Goal: Task Accomplishment & Management: Complete application form

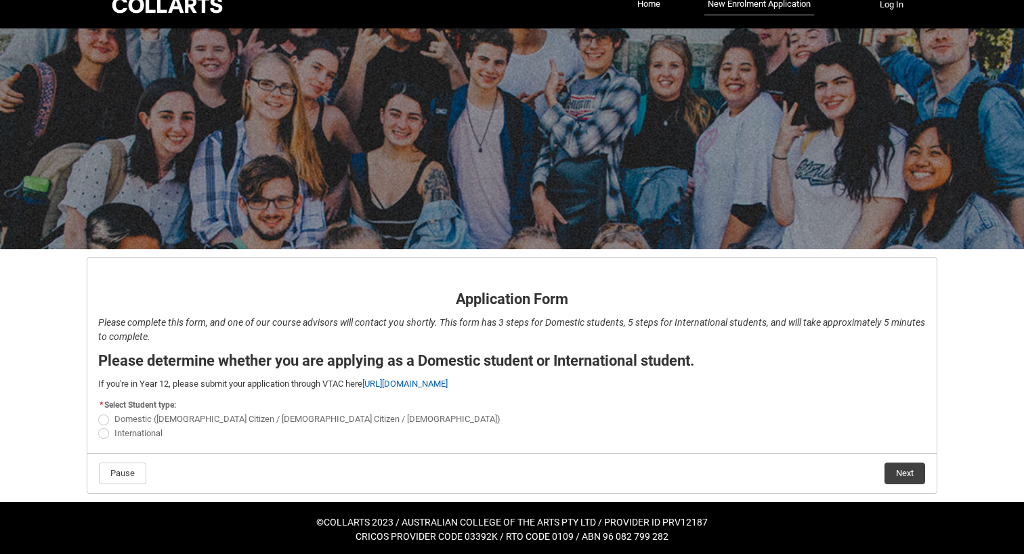
scroll to position [22, 0]
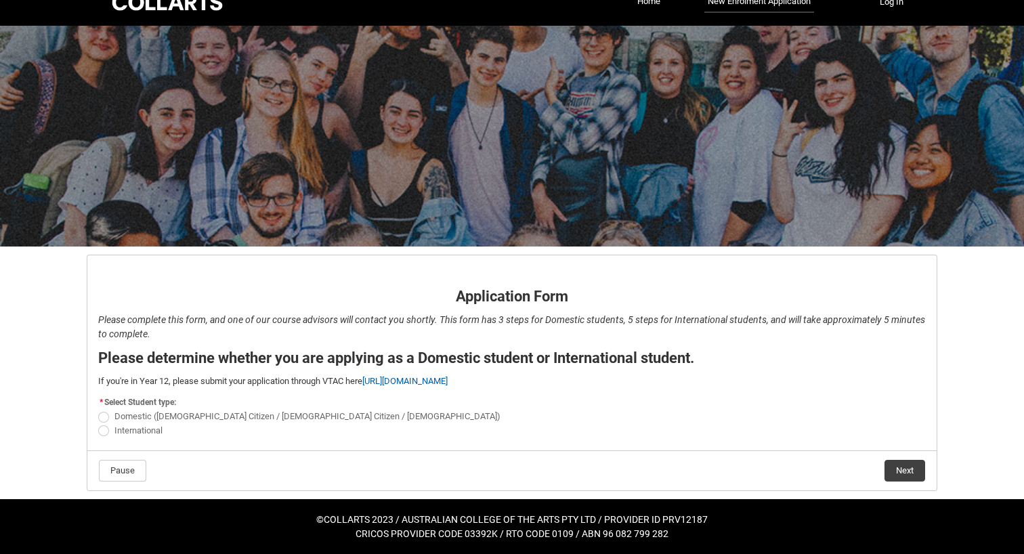
click at [128, 416] on span "Domestic ([DEMOGRAPHIC_DATA] Citizen / [DEMOGRAPHIC_DATA] Citizen / [DEMOGRAPHI…" at bounding box center [307, 416] width 386 height 10
click at [98, 410] on input "Domestic ([DEMOGRAPHIC_DATA] Citizen / [DEMOGRAPHIC_DATA] Citizen / [DEMOGRAPHI…" at bounding box center [98, 409] width 1 height 1
radio input "true"
click at [898, 468] on button "Next" at bounding box center [905, 471] width 41 height 22
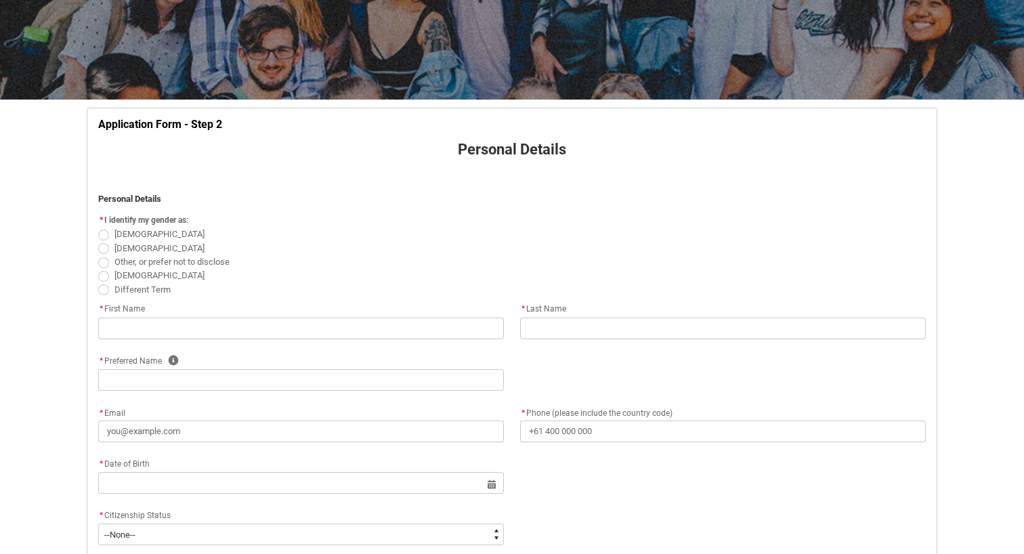
scroll to position [174, 0]
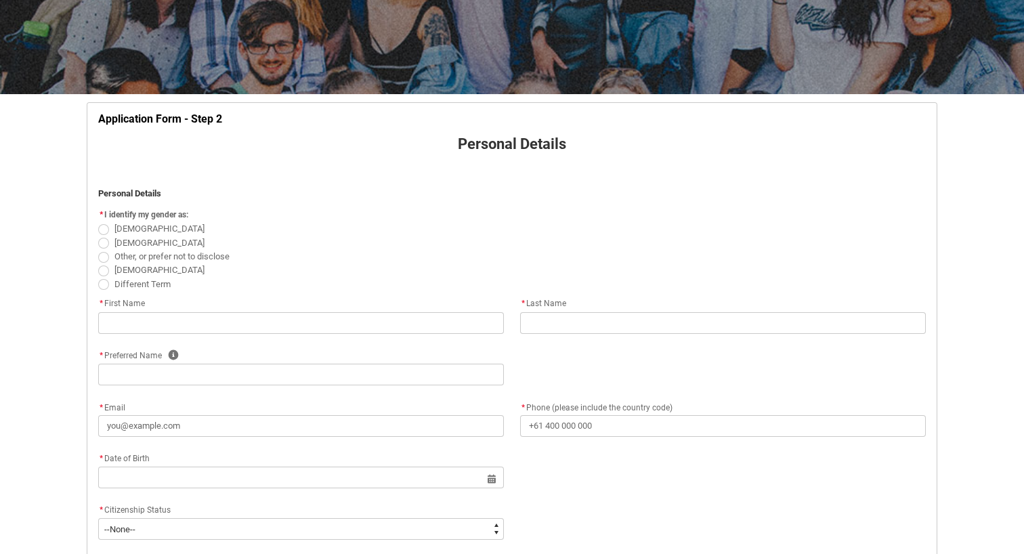
click at [119, 246] on span "[DEMOGRAPHIC_DATA]" at bounding box center [159, 243] width 90 height 10
click at [98, 236] on input "[DEMOGRAPHIC_DATA]" at bounding box center [98, 235] width 1 height 1
radio input "true"
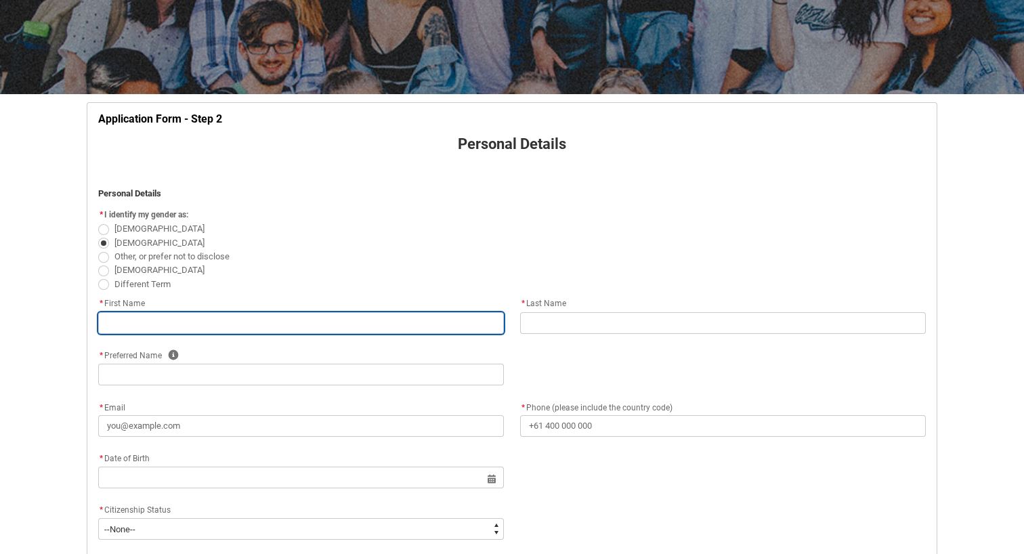
click at [121, 312] on input "text" at bounding box center [301, 323] width 406 height 22
type lightning-primitive-input-simple "[PERSON_NAME]"
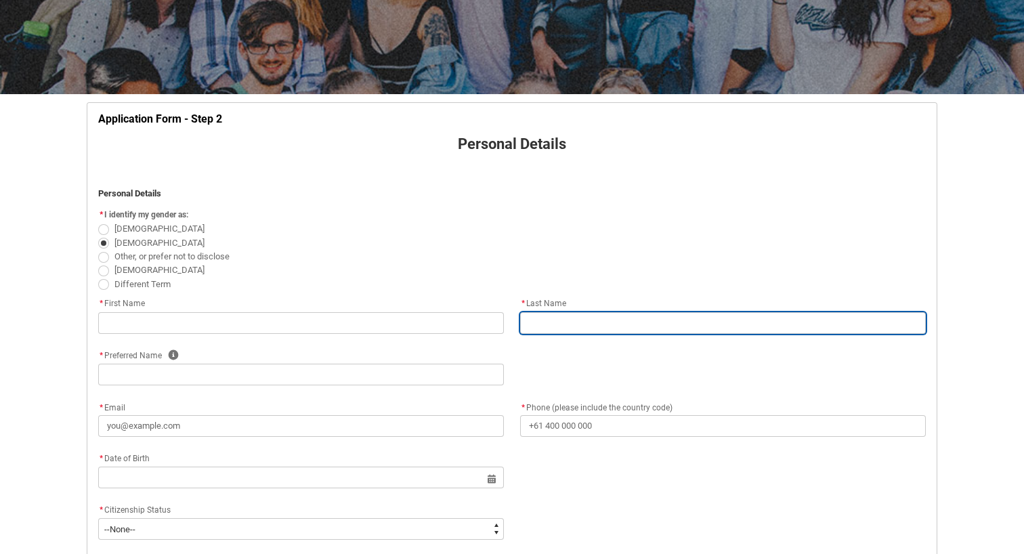
type lightning-primitive-input-simple "[PERSON_NAME]"
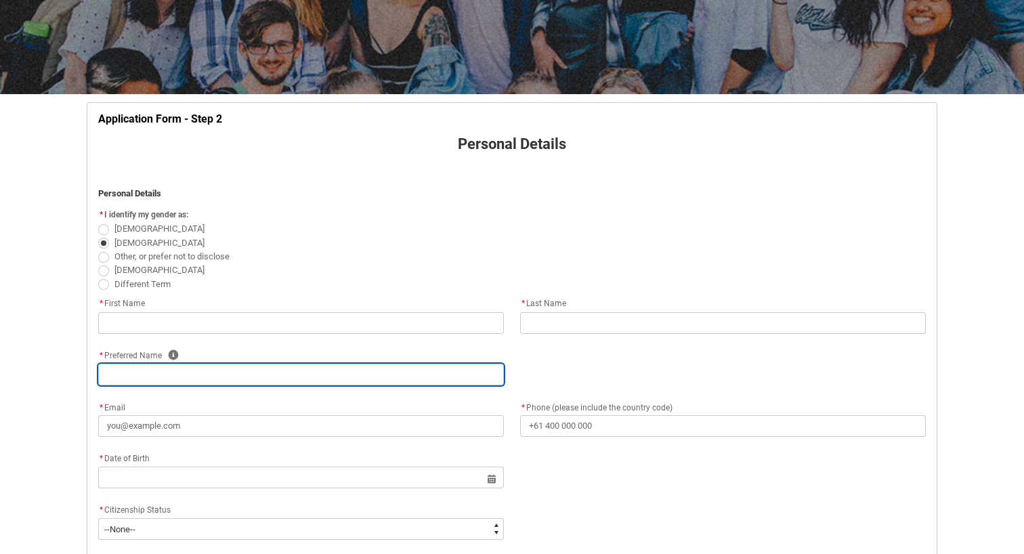
type lightning-primitive-input-simple "[EMAIL_ADDRESS][DOMAIN_NAME]"
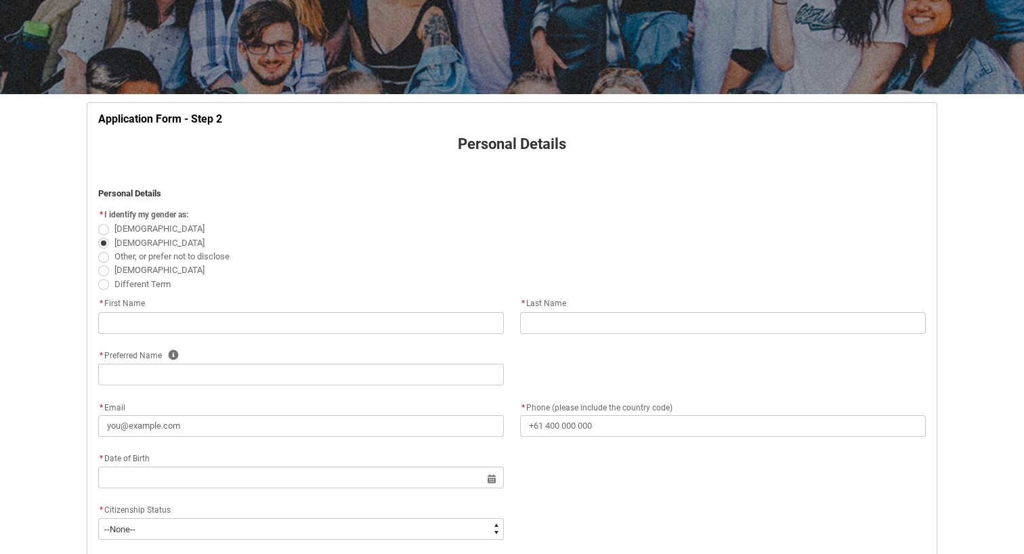
type lightning-primitive-input-simple "[PHONE_NUMBER]"
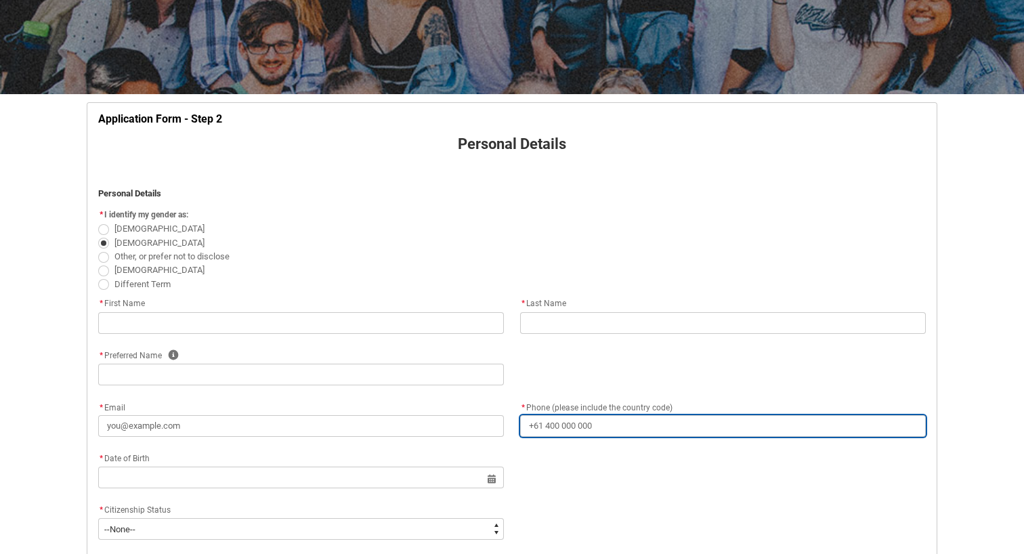
type lightning-primitive-input-simple "[STREET_ADDRESS]"
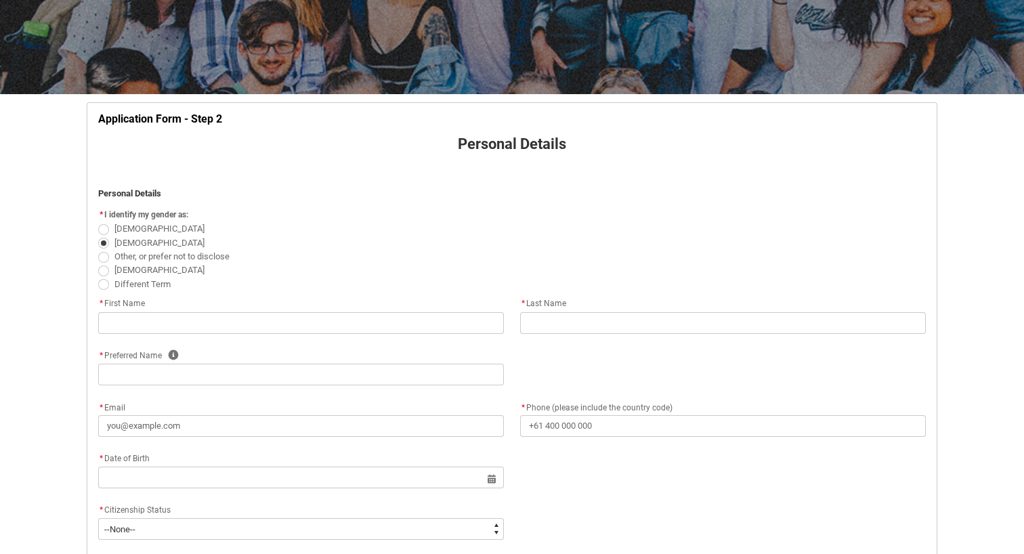
type lightning-primitive-input-simple "[DEMOGRAPHIC_DATA][PERSON_NAME]"
type lightning-primitive-input-simple "3930"
type lightning-primitive-input-simple "VIC"
type lightning-select "Country_Choice.1101"
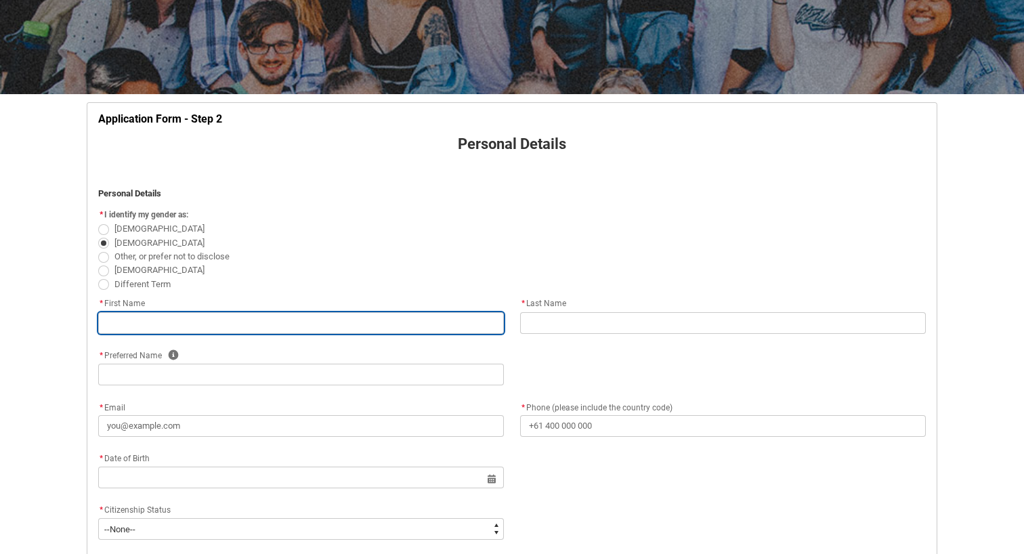
type input "[PERSON_NAME]"
type input "[EMAIL_ADDRESS][DOMAIN_NAME]"
type input "[PHONE_NUMBER]"
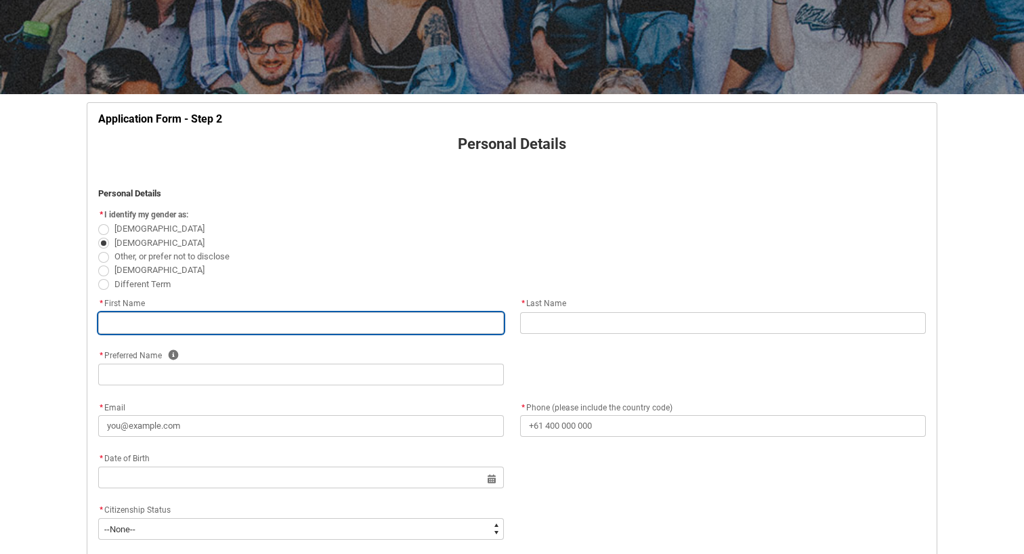
type input "[STREET_ADDRESS]"
type input "[DEMOGRAPHIC_DATA][PERSON_NAME]"
type input "3930"
type input "VIC"
select select "Country_Choice.1101"
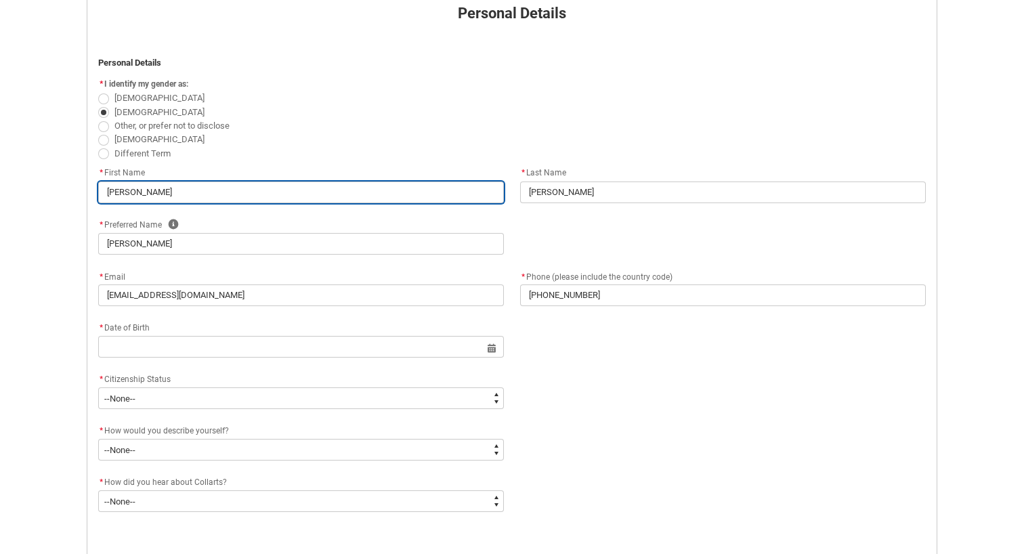
scroll to position [310, 0]
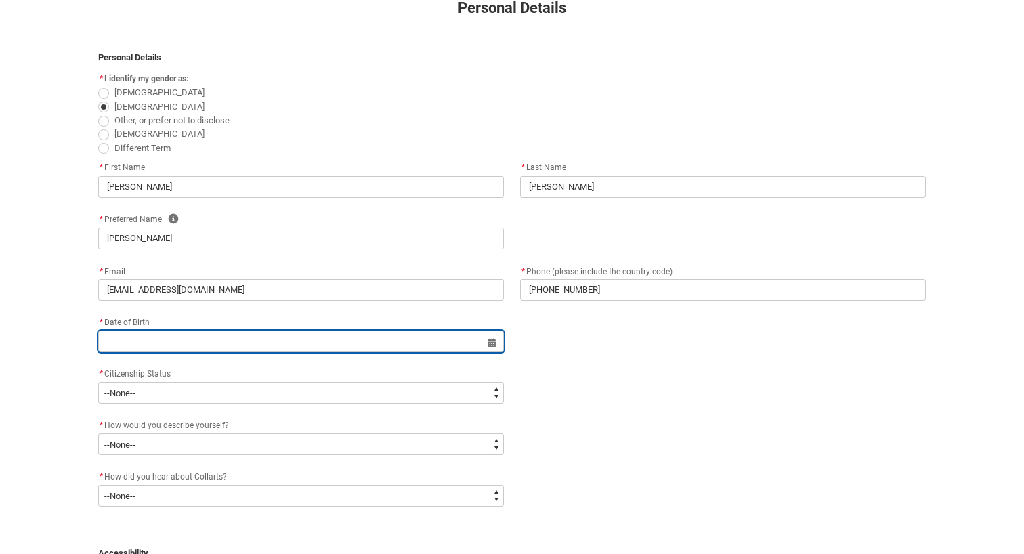
click at [320, 345] on input "text" at bounding box center [301, 342] width 406 height 22
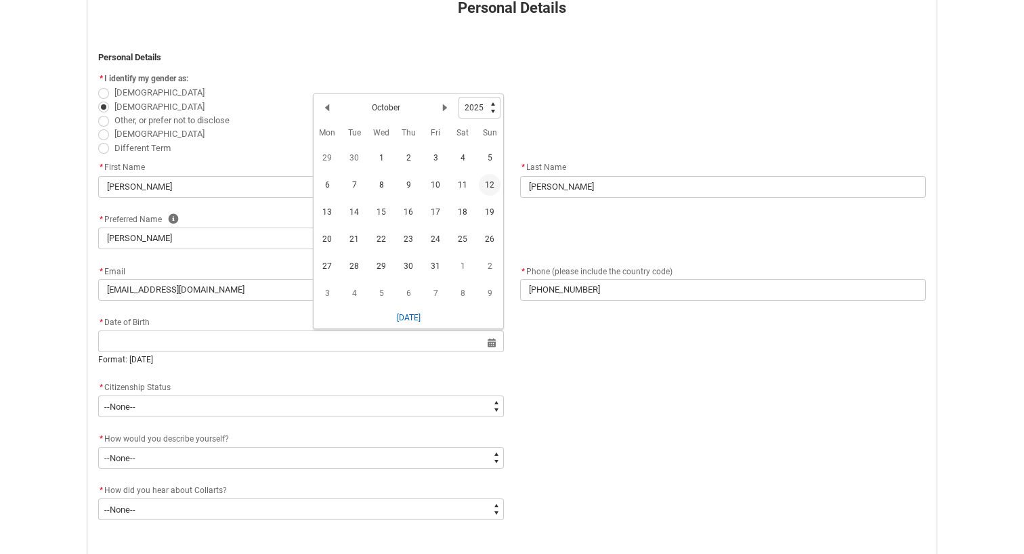
click at [402, 104] on div "Previous Month October Next Month" at bounding box center [387, 108] width 142 height 22
click at [445, 106] on lightning-primitive-icon "Date picker: October" at bounding box center [444, 107] width 9 height 9
click at [445, 106] on lightning-primitive-icon "Date picker: November" at bounding box center [444, 110] width 9 height 9
select select "2026"
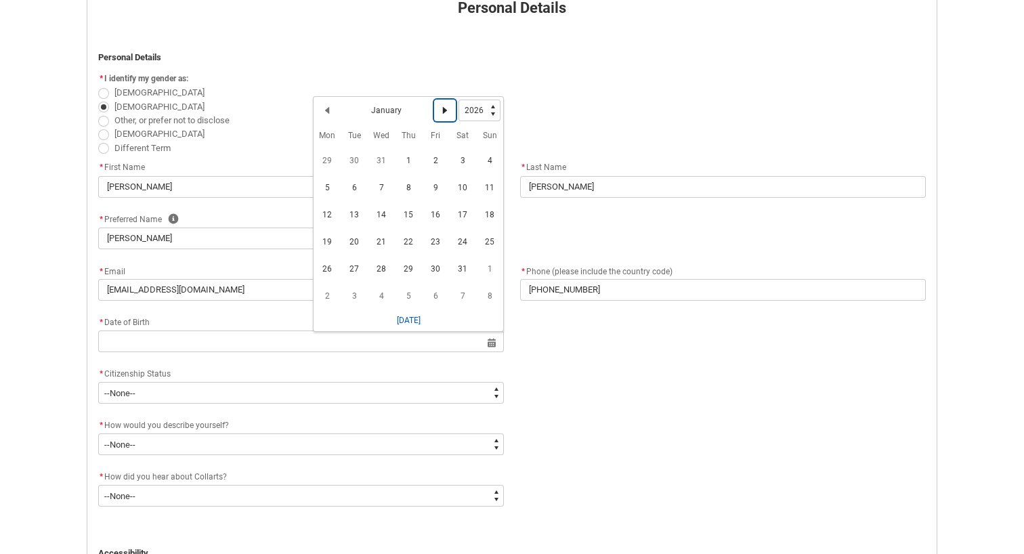
click at [445, 106] on lightning-primitive-icon "Date picker: January" at bounding box center [444, 110] width 9 height 9
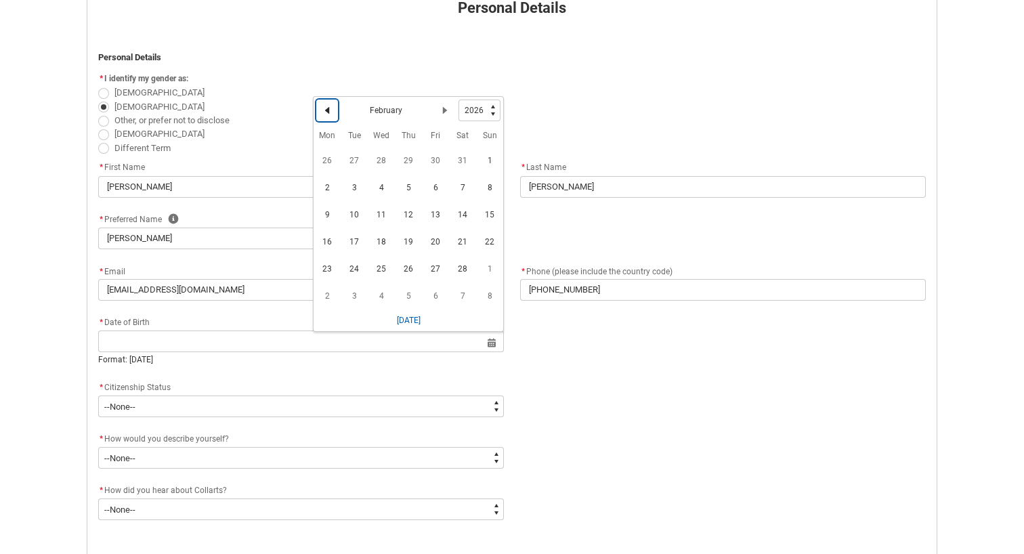
click at [330, 117] on button "Previous Month" at bounding box center [327, 111] width 22 height 22
click at [450, 114] on lightning-primitive-icon "Date picker: January" at bounding box center [444, 110] width 9 height 9
click at [332, 106] on button "Previous Month" at bounding box center [327, 111] width 22 height 22
click at [427, 275] on span "30" at bounding box center [436, 269] width 22 height 22
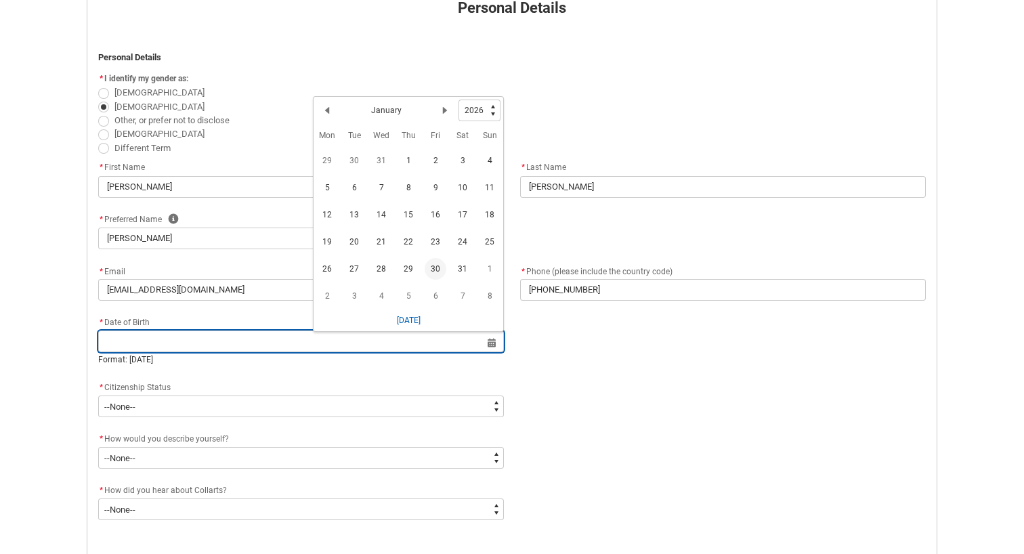
type lightning-datepicker "[DATE]"
type lightning-input "[DATE]"
type input "[DATE]"
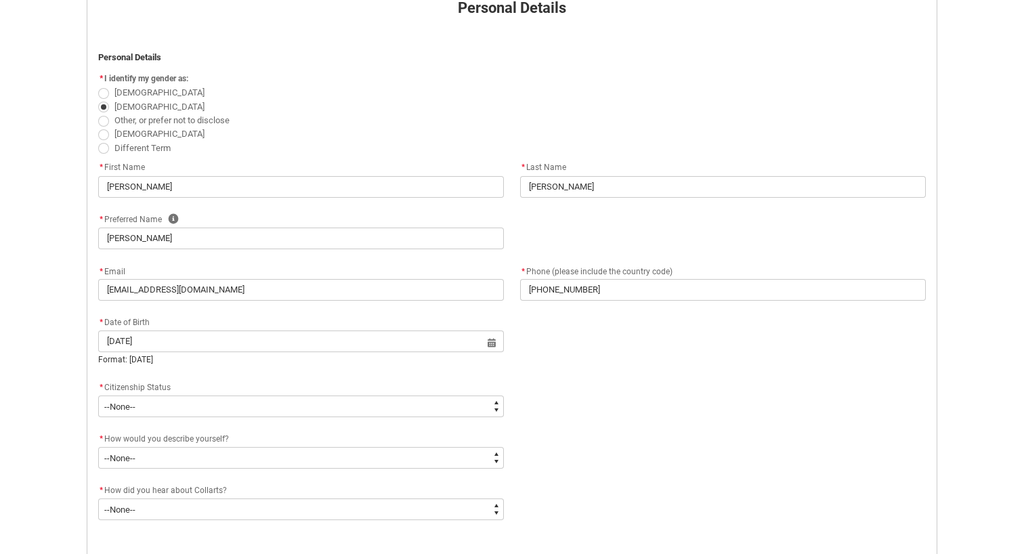
click at [276, 329] on div "* Date of Birth" at bounding box center [301, 322] width 406 height 16
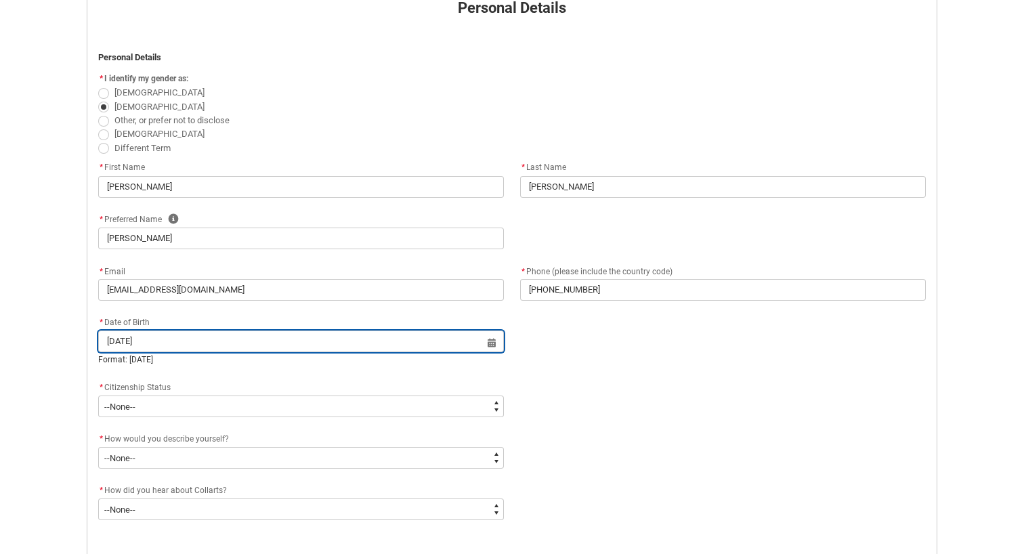
click at [274, 339] on input "[DATE]" at bounding box center [301, 342] width 406 height 22
select select "2026"
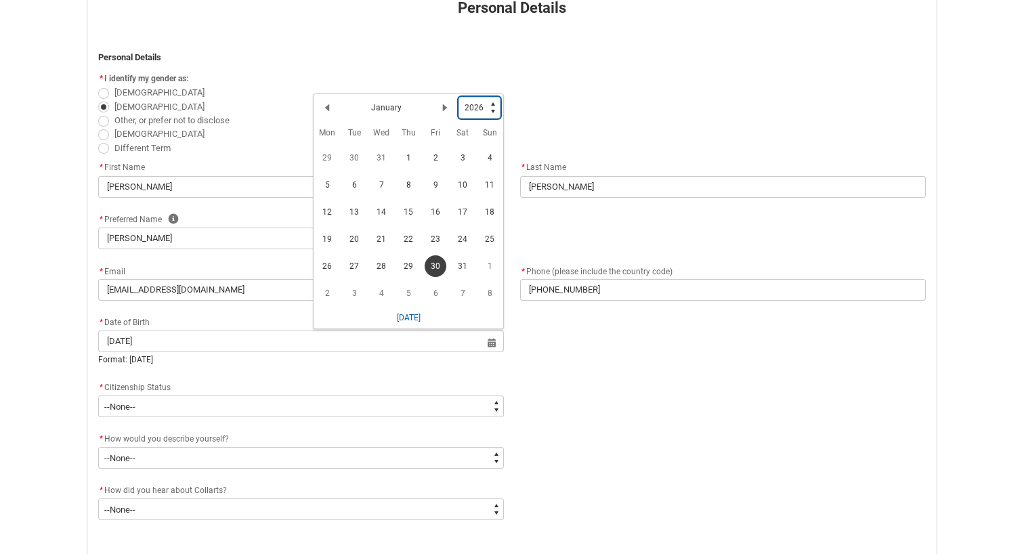
click at [474, 114] on select "1925 1926 1927 1928 1929 1930 1931 1932 1933 1934 1935 1936 1937 1938 1939 1940…" at bounding box center [480, 108] width 42 height 22
type lightning-select "2002"
click at [459, 97] on select "1925 1926 1927 1928 1929 1930 1931 1932 1933 1934 1935 1936 1937 1938 1939 1940…" at bounding box center [480, 108] width 42 height 22
select select "2002"
click at [553, 345] on div "* Date of Birth [DEMOGRAPHIC_DATA] Select a date for Date of Birth Previous Mon…" at bounding box center [512, 346] width 844 height 65
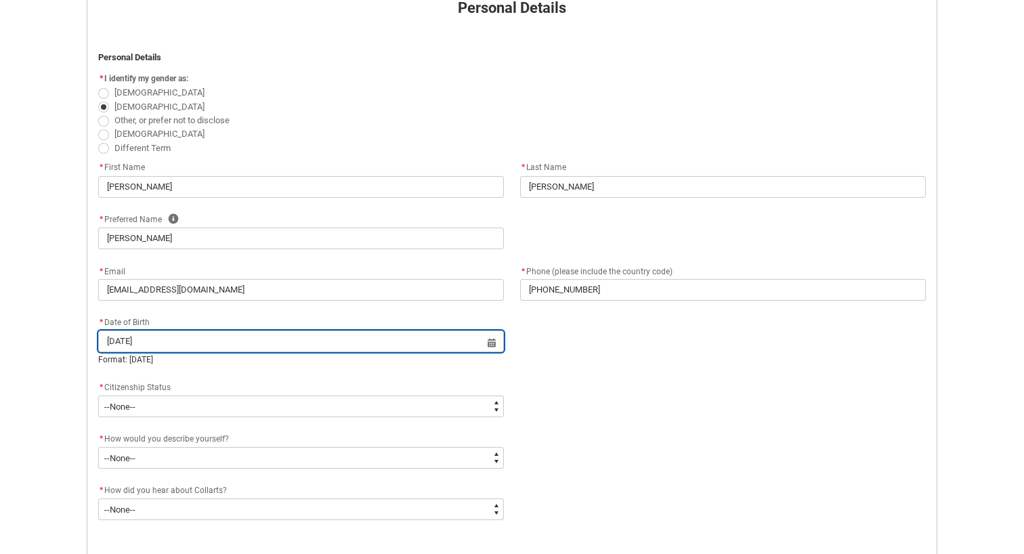
click at [317, 341] on input "[DATE]" at bounding box center [301, 342] width 406 height 22
select select "2026"
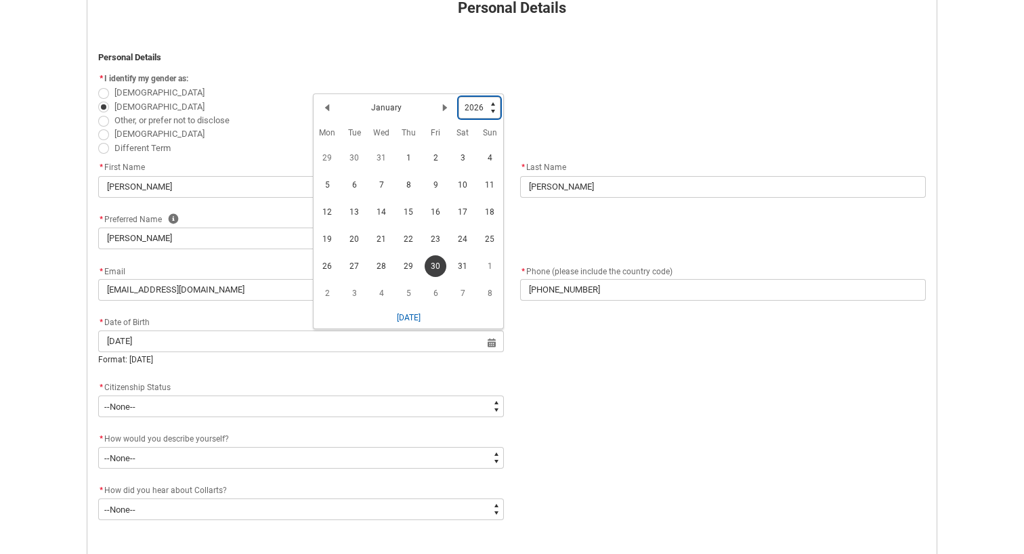
click at [475, 110] on select "1925 1926 1927 1928 1929 1930 1931 1932 1933 1934 1935 1936 1937 1938 1939 1940…" at bounding box center [480, 108] width 42 height 22
type lightning-select "2002"
click at [459, 97] on select "1925 1926 1927 1928 1929 1930 1931 1932 1933 1934 1935 1936 1937 1938 1939 1940…" at bounding box center [480, 108] width 42 height 22
select select "2002"
click at [377, 268] on span "30" at bounding box center [382, 269] width 22 height 22
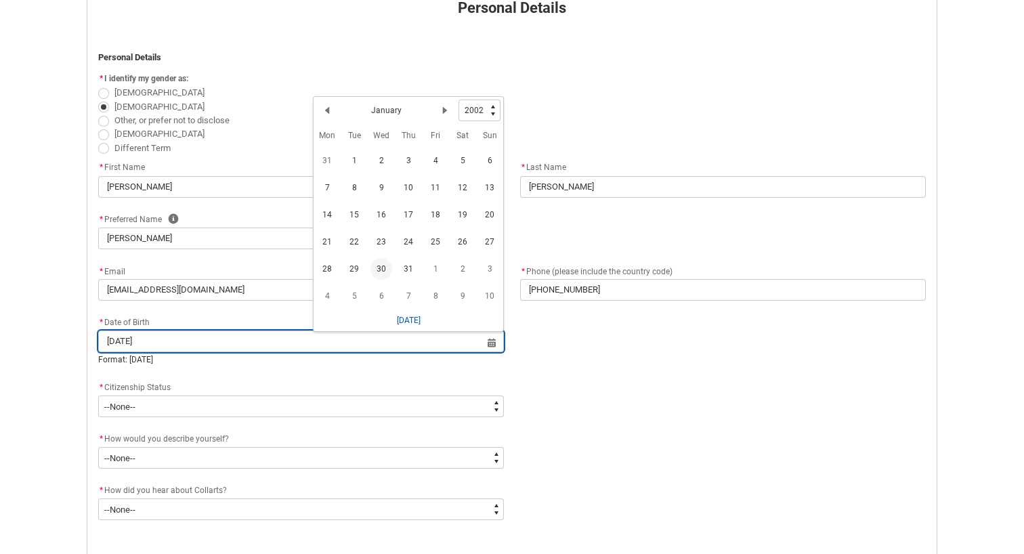
type lightning-datepicker "[DATE]"
type lightning-input "[DATE]"
type input "[DATE]"
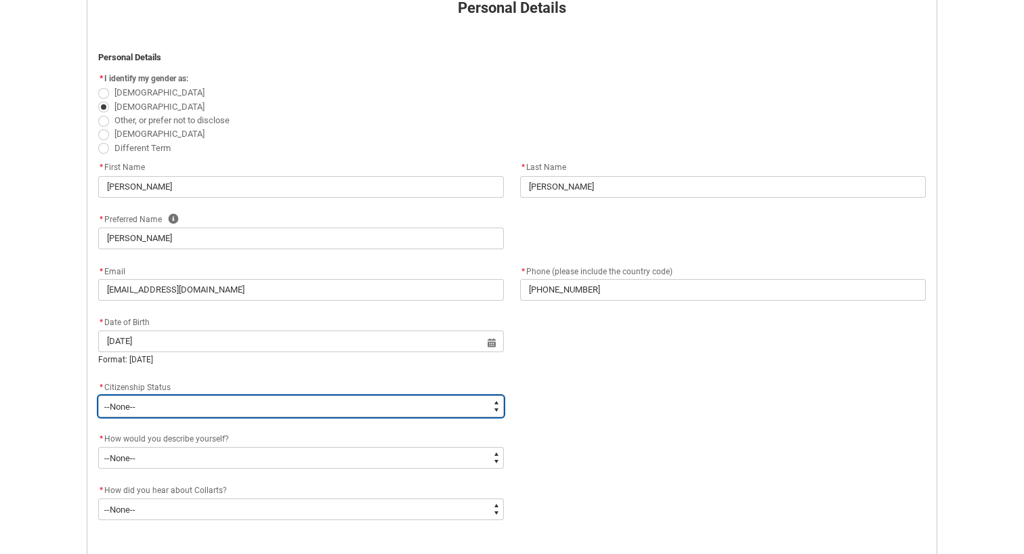
click at [233, 413] on select "--None-- [DEMOGRAPHIC_DATA] Humanitarian Visa [DEMOGRAPHIC_DATA] citizen Other …" at bounding box center [301, 407] width 406 height 22
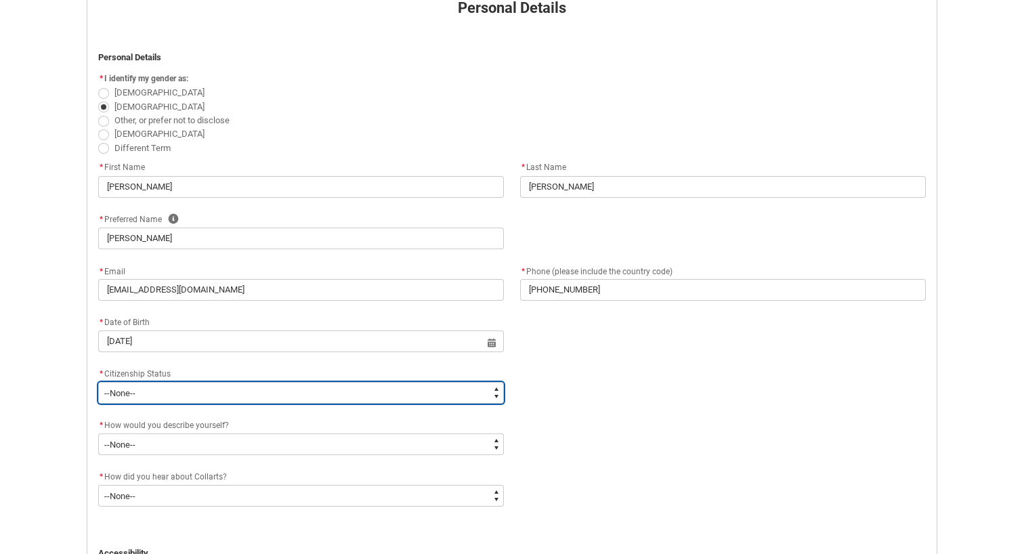
type lightning-select "Citizenship.1"
click at [98, 382] on select "--None-- [DEMOGRAPHIC_DATA] Humanitarian Visa [DEMOGRAPHIC_DATA] citizen Other …" at bounding box center [301, 393] width 406 height 22
select select "Citizenship.1"
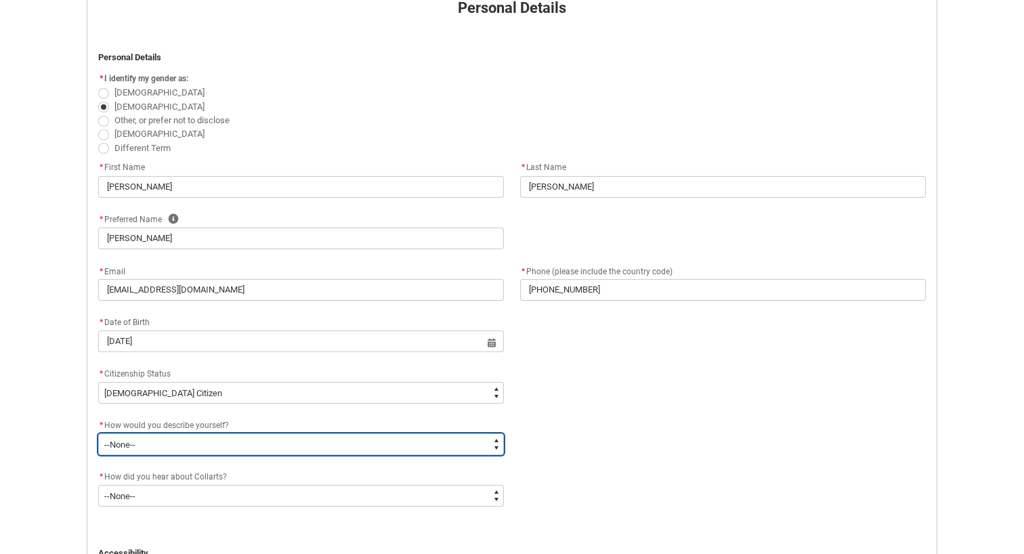
click at [230, 444] on select "--None-- I'm currently in Year 12 and planning what I'll do after school I've c…" at bounding box center [301, 444] width 406 height 22
type lightning-select "HSLC_Domestic_e"
click at [98, 433] on select "--None-- I'm currently in Year 12 and planning what I'll do after school I've c…" at bounding box center [301, 444] width 406 height 22
select select "HSLC_Domestic_e"
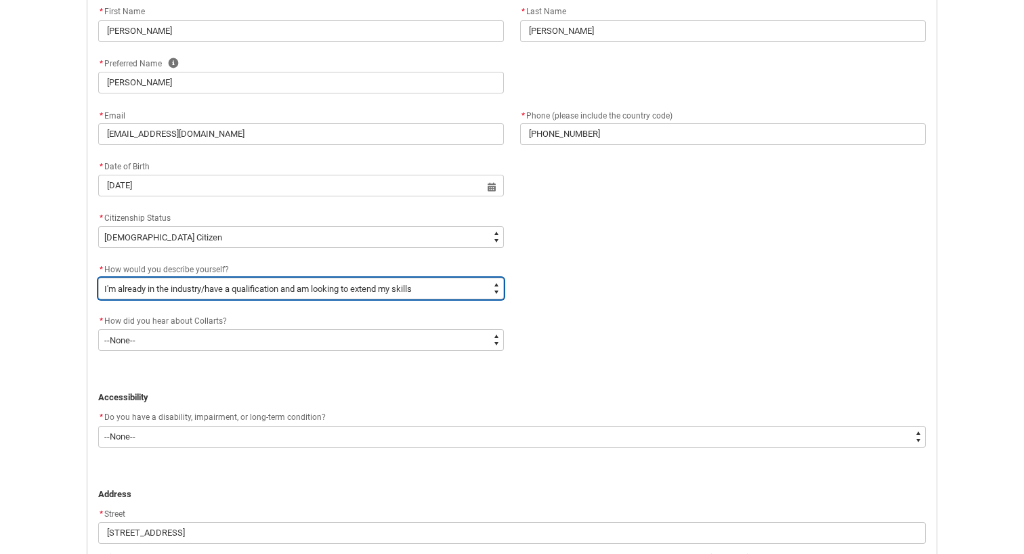
scroll to position [469, 0]
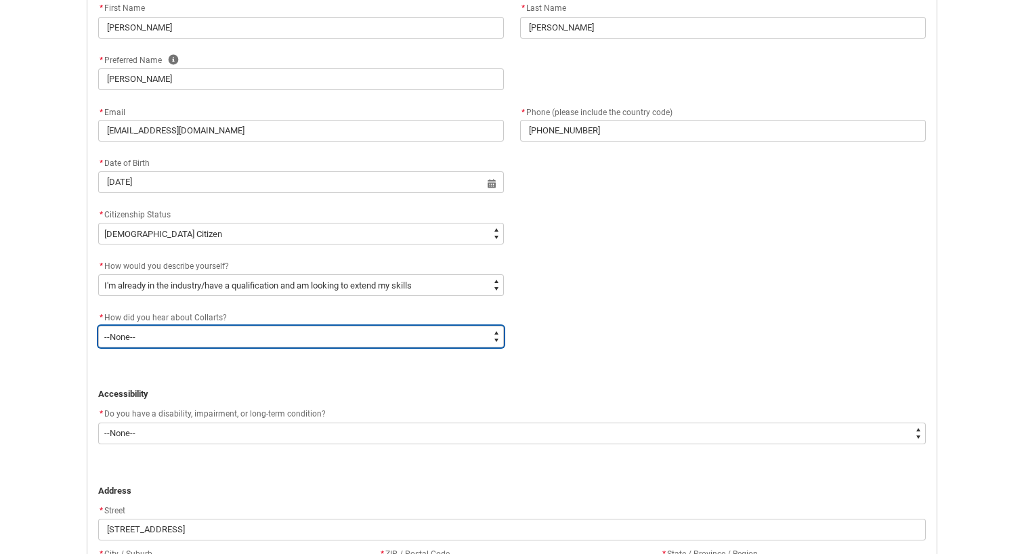
click at [262, 343] on select "--None-- Advertising - Facebook Advertising - Google Advertising - Instagram Ad…" at bounding box center [301, 337] width 406 height 22
type lightning-select "Heard_About_Collarts_Picklist.Other"
click at [98, 326] on select "--None-- Advertising - Facebook Advertising - Google Advertising - Instagram Ad…" at bounding box center [301, 337] width 406 height 22
select select "Heard_About_Collarts_Picklist.Other"
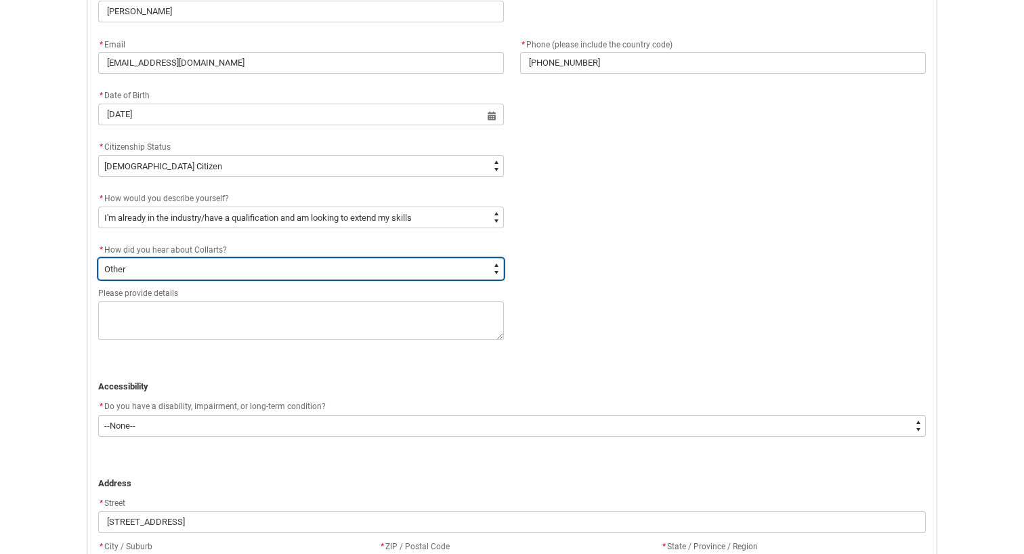
scroll to position [540, 0]
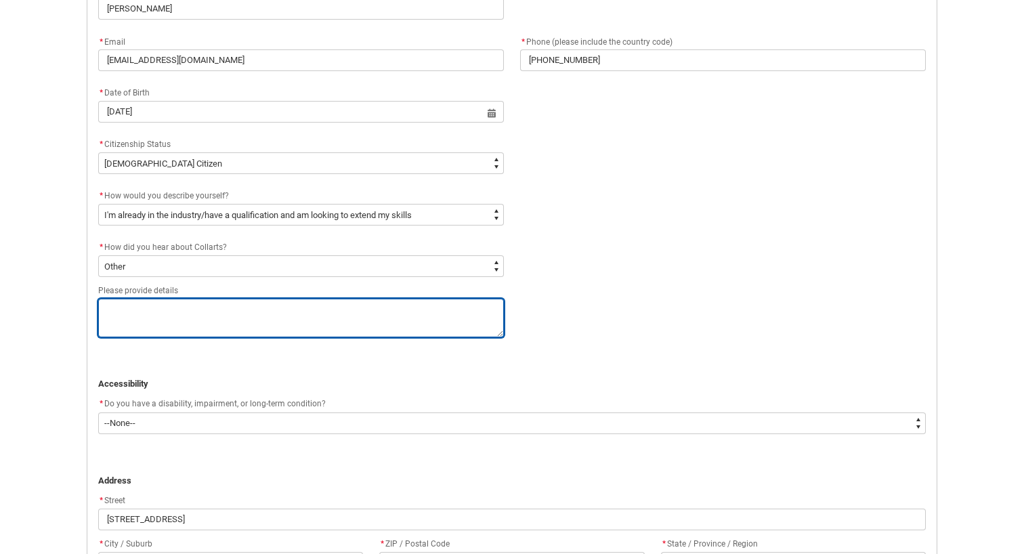
click at [231, 318] on textarea "Please provide details" at bounding box center [301, 318] width 406 height 39
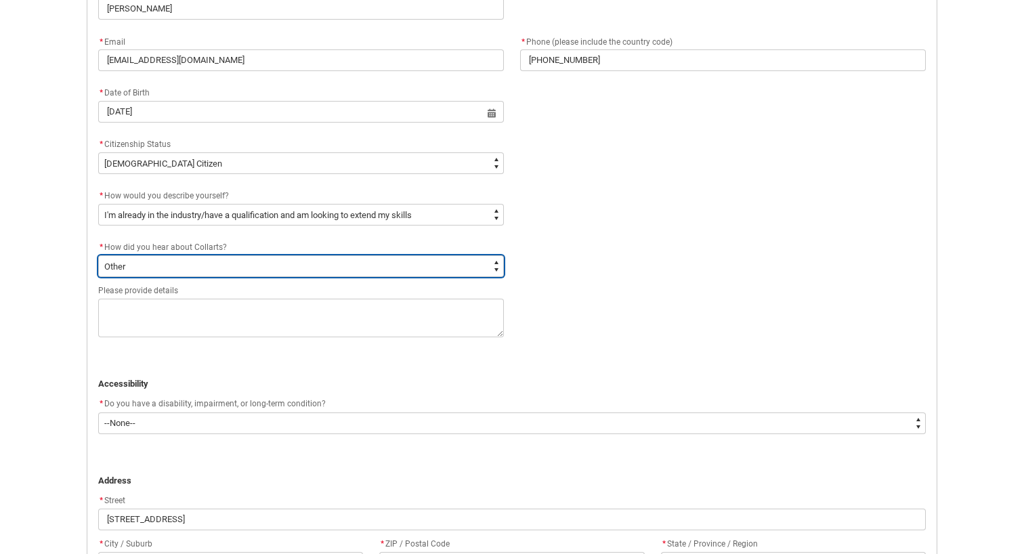
click at [162, 258] on select "--None-- Advertising - Facebook Advertising - Google Advertising - Instagram Ad…" at bounding box center [301, 266] width 406 height 22
type lightning-select "Heard_About_Collarts_Picklist.Word of mouth"
click at [98, 255] on select "--None-- Advertising - Facebook Advertising - Google Advertising - Instagram Ad…" at bounding box center [301, 266] width 406 height 22
select select "Heard_About_Collarts_Picklist.Word of mouth"
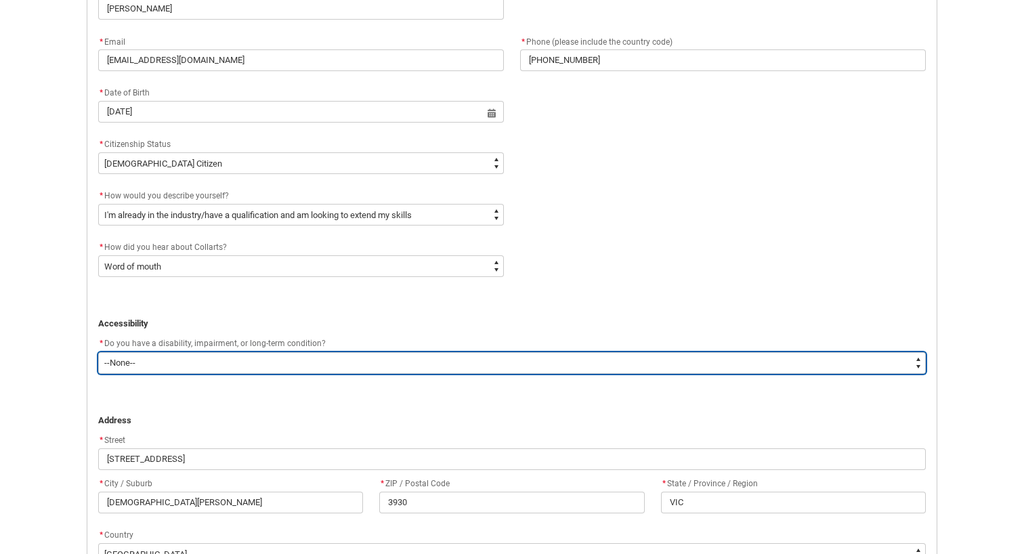
click at [250, 366] on select "--None-- Yes No" at bounding box center [512, 363] width 828 height 22
type lightning-select "No_TextChoice"
click at [98, 352] on select "--None-- Yes No" at bounding box center [512, 363] width 828 height 22
select select "No_TextChoice"
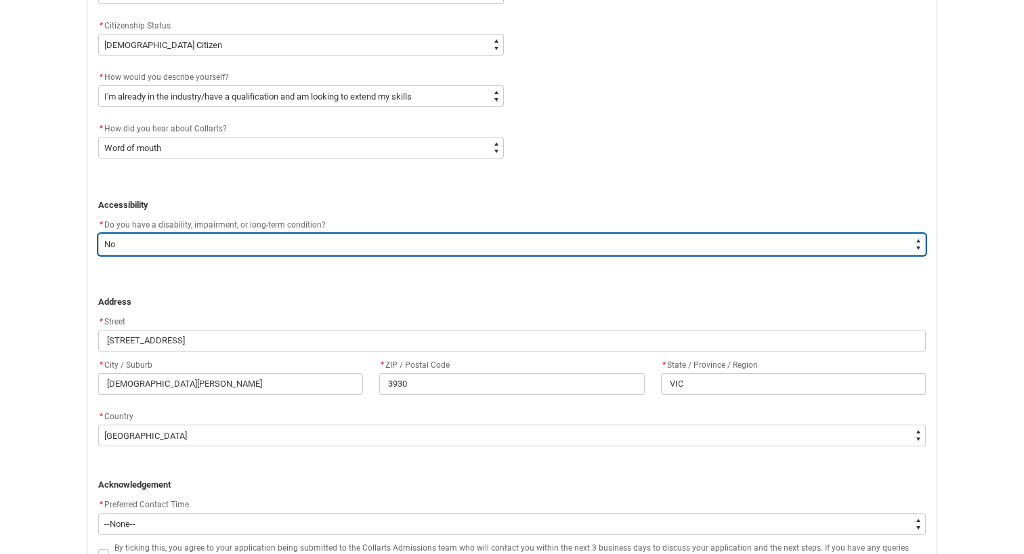
scroll to position [688, 0]
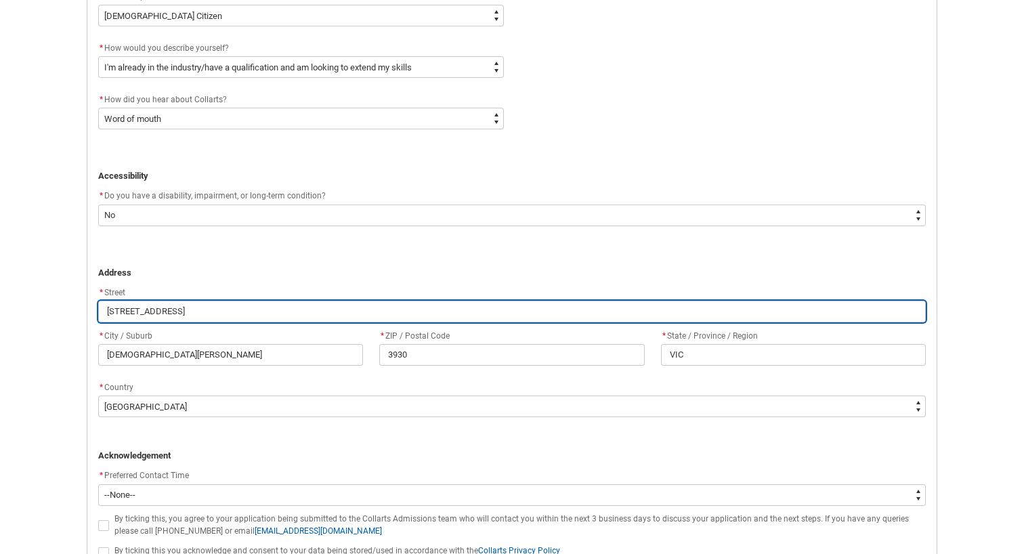
drag, startPoint x: 188, startPoint y: 313, endPoint x: 42, endPoint y: 313, distance: 146.3
click at [42, 313] on div "Skip to Main Content Collarts Education Community Home New Enrolment Applicatio…" at bounding box center [512, 10] width 1024 height 1396
type lightning-primitive-input-simple "1"
type input "1"
type lightning-primitive-input-simple "1/"
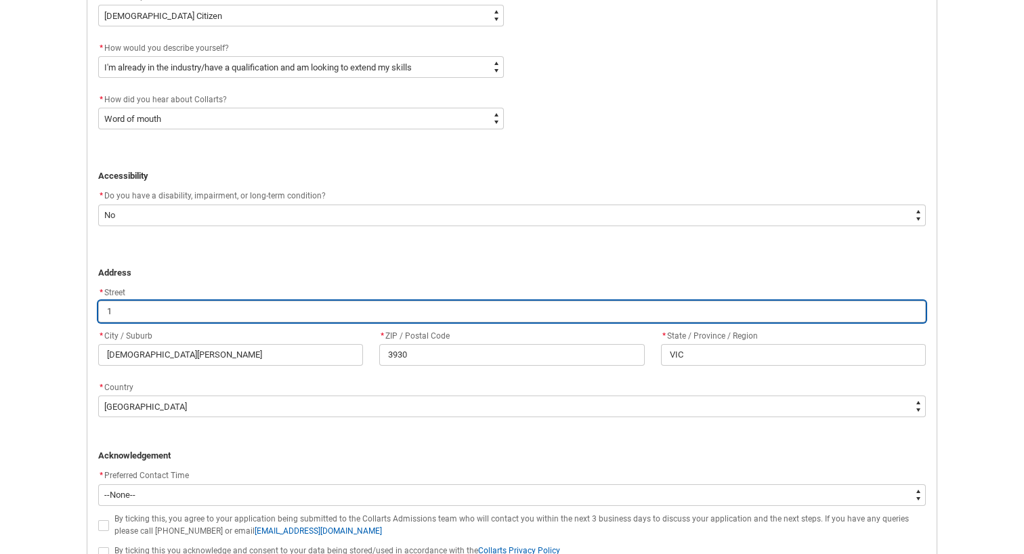
type input "1/"
type lightning-primitive-input-simple "1/1"
type input "1/1"
type lightning-primitive-input-simple "1/17"
type input "1/17"
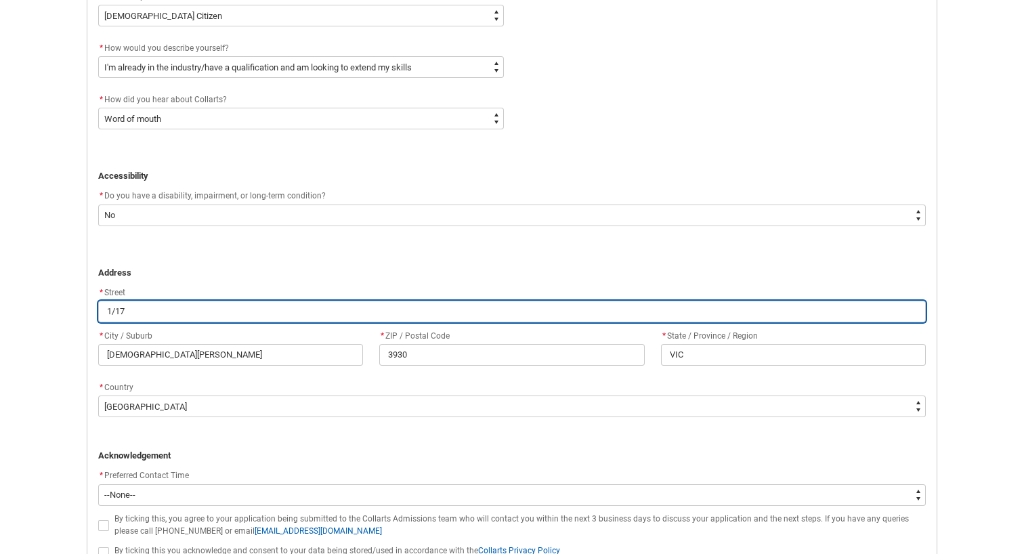
type lightning-primitive-input-simple "1/17"
type input "1/17"
type lightning-primitive-input-simple "1/17 t"
type input "1/17 t"
type lightning-primitive-input-simple "1/17 te"
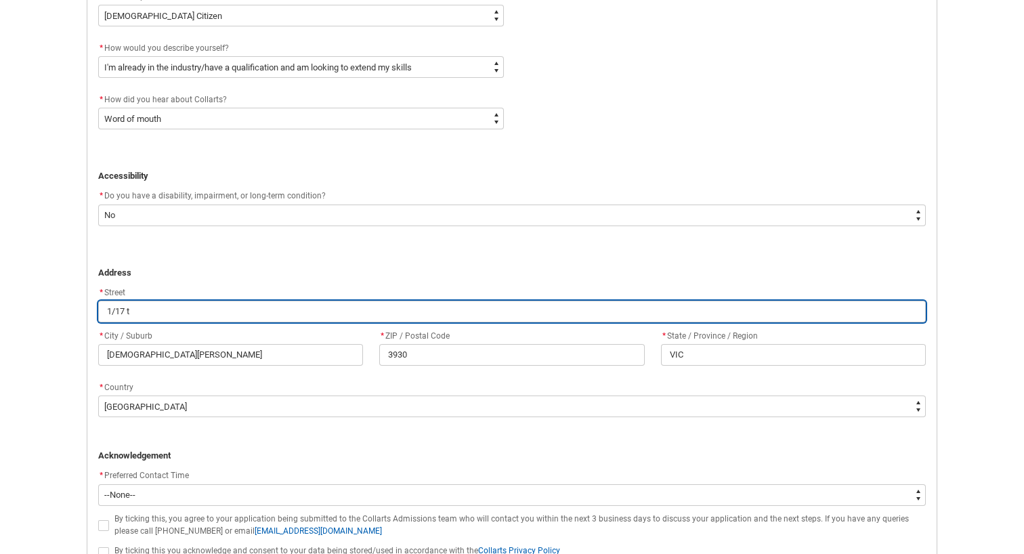
type input "1/17 te"
type lightning-primitive-input-simple "1/17 ten"
type input "1/17 ten"
type lightning-primitive-input-simple "1/17 tenn"
type input "1/17 tenn"
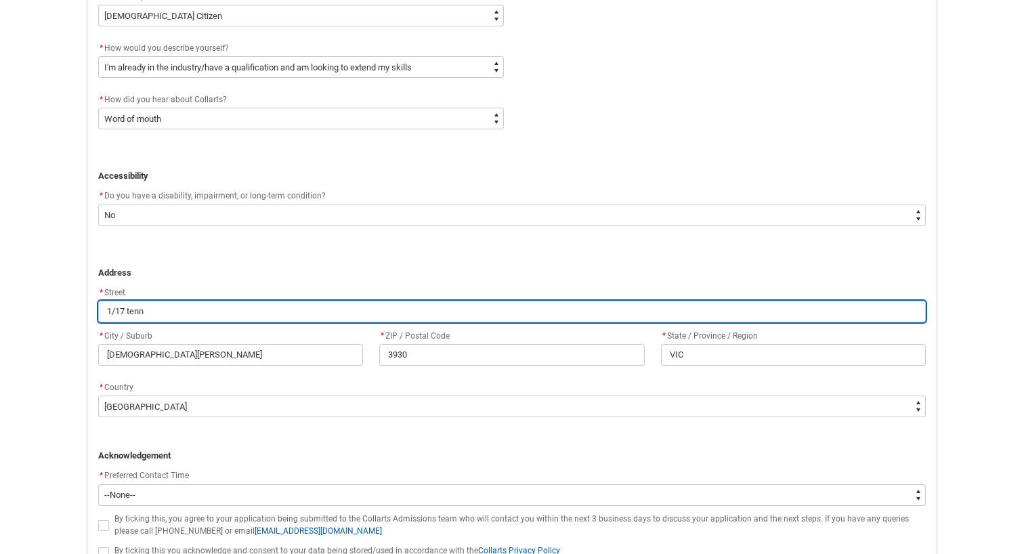
type lightning-primitive-input-simple "1/17 [PERSON_NAME]"
type input "1/17 [PERSON_NAME]"
type lightning-primitive-input-simple "1/17 tennys"
type input "1/17 tennys"
type lightning-primitive-input-simple "1/17 tennyso"
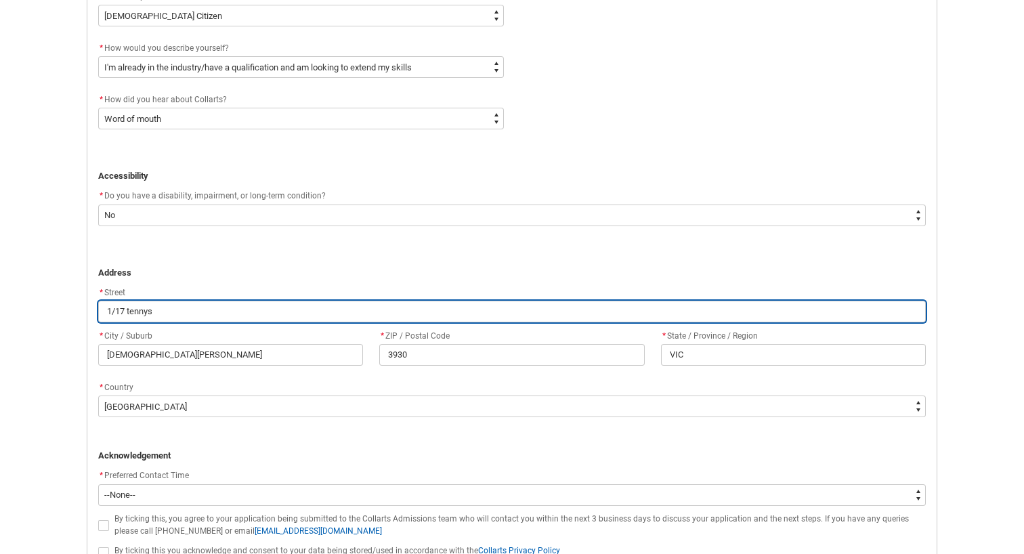
type input "1/17 tennyso"
type lightning-primitive-input-simple "1/17 tennyson"
type input "1/17 tennyson"
type lightning-primitive-input-simple "1/17 tennyson"
type input "1/17 tennyson"
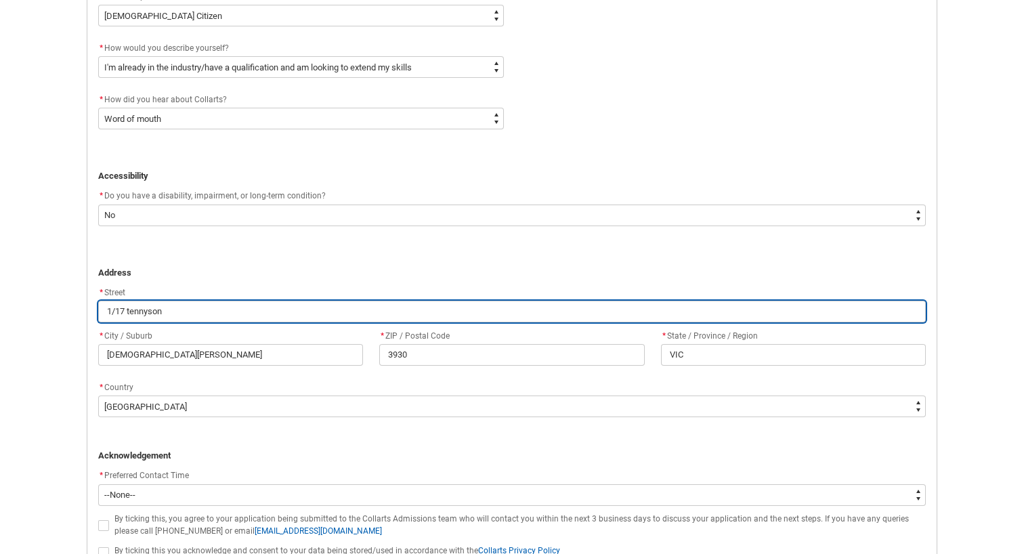
type lightning-primitive-input-simple "1/17 [PERSON_NAME] s"
type input "1/17 [PERSON_NAME] s"
type lightning-primitive-input-simple "[STREET_ADDRESS]"
type input "[STREET_ADDRESS]"
type lightning-primitive-input-simple "1/17 tennyson str"
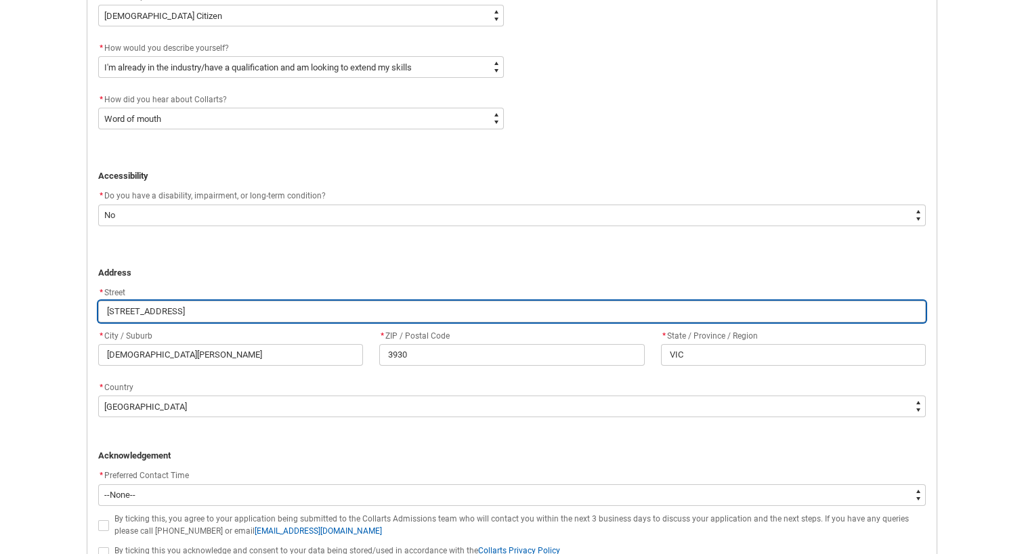
type input "1/17 tennyson str"
type lightning-primitive-input-simple "1/17 tennyson stre"
type input "1/17 tennyson stre"
type lightning-primitive-input-simple "1/17 tennyson stree"
type input "1/17 tennyson stree"
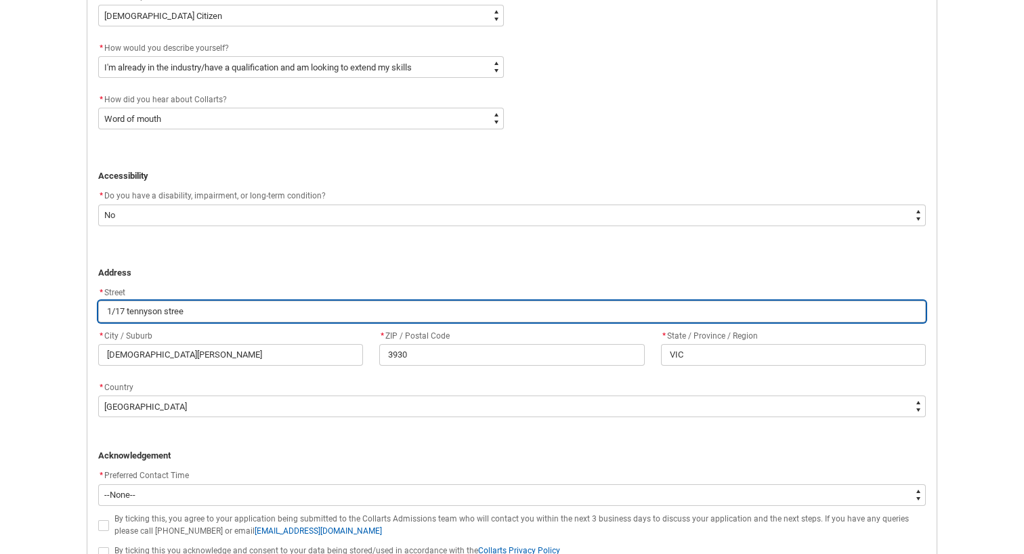
type lightning-primitive-input-simple "[STREET_ADDRESS]"
type input "[STREET_ADDRESS]"
type lightning-primitive-input-simple "[STREET_ADDRESS]"
type input "[STREET_ADDRESS]"
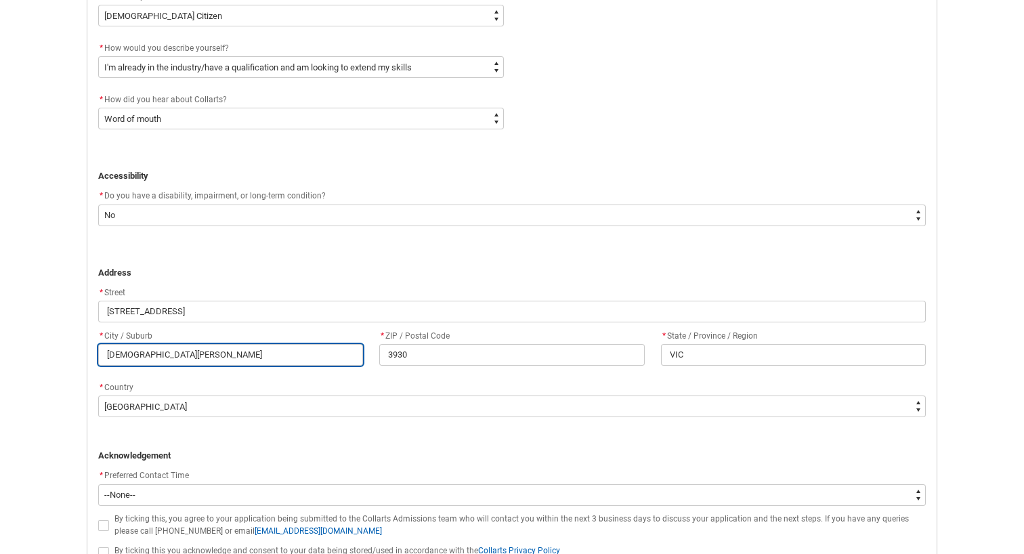
click at [190, 357] on input "[DEMOGRAPHIC_DATA][PERSON_NAME]" at bounding box center [230, 355] width 265 height 22
type lightning-primitive-input-simple "B"
type input "B"
type lightning-primitive-input-simple "Br"
type input "Br"
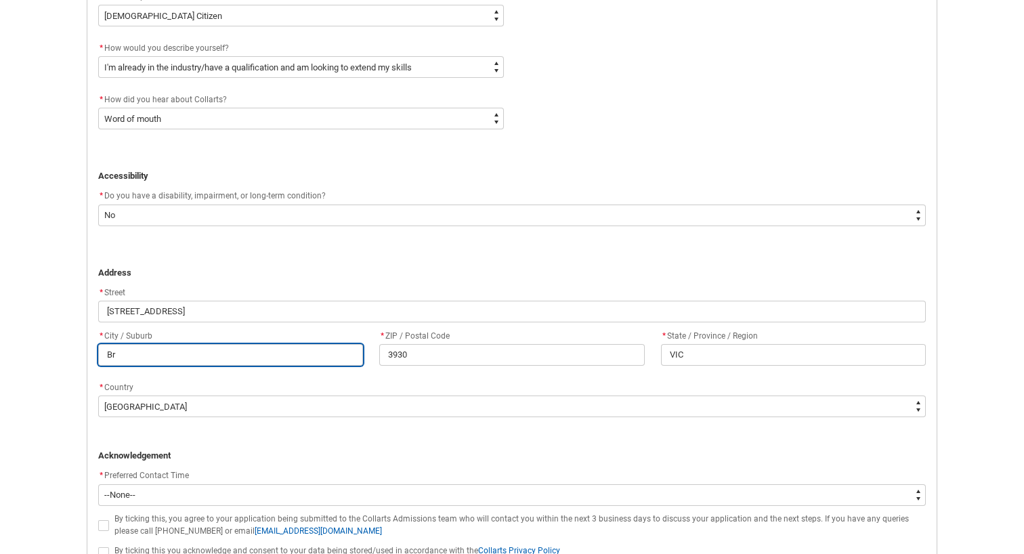
type lightning-primitive-input-simple "Bri"
type input "Bri"
type lightning-primitive-input-simple "Brig"
type input "Brig"
type lightning-primitive-input-simple "Brigh"
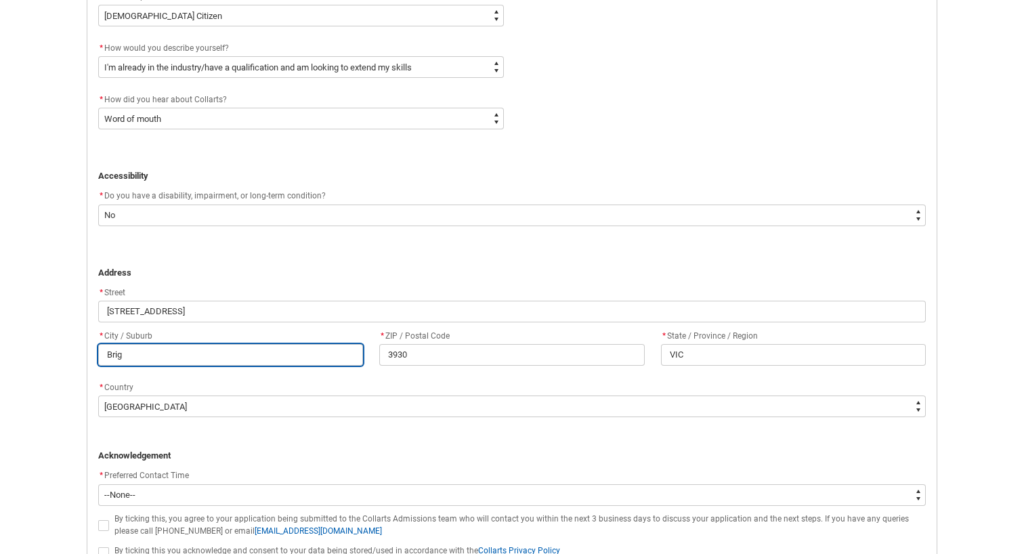
type input "Brigh"
type lightning-primitive-input-simple "Bright"
type input "Bright"
type lightning-primitive-input-simple "Brighto"
type input "Brighto"
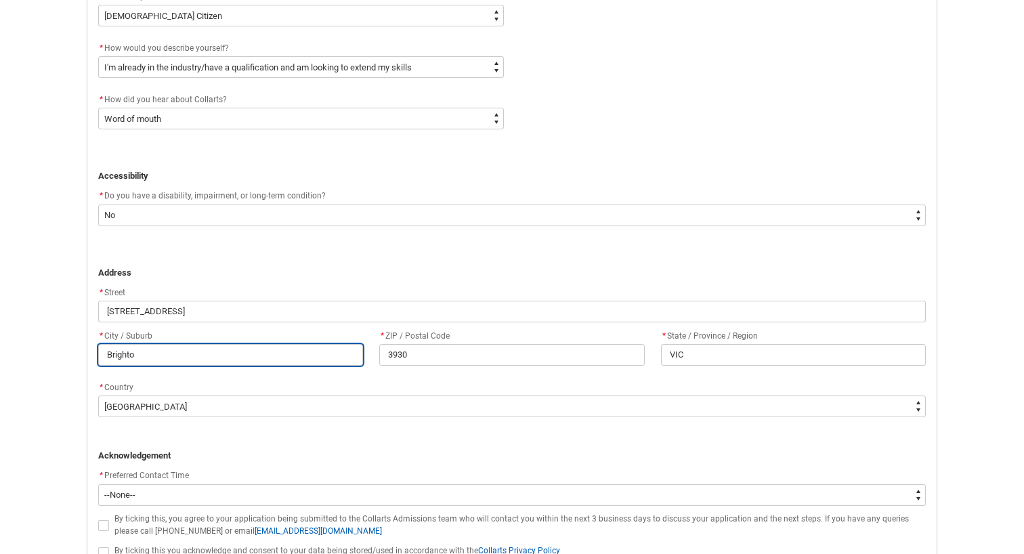
type lightning-primitive-input-simple "[GEOGRAPHIC_DATA]"
type input "[GEOGRAPHIC_DATA]"
type lightning-primitive-input-simple "[GEOGRAPHIC_DATA]"
type input "[GEOGRAPHIC_DATA]"
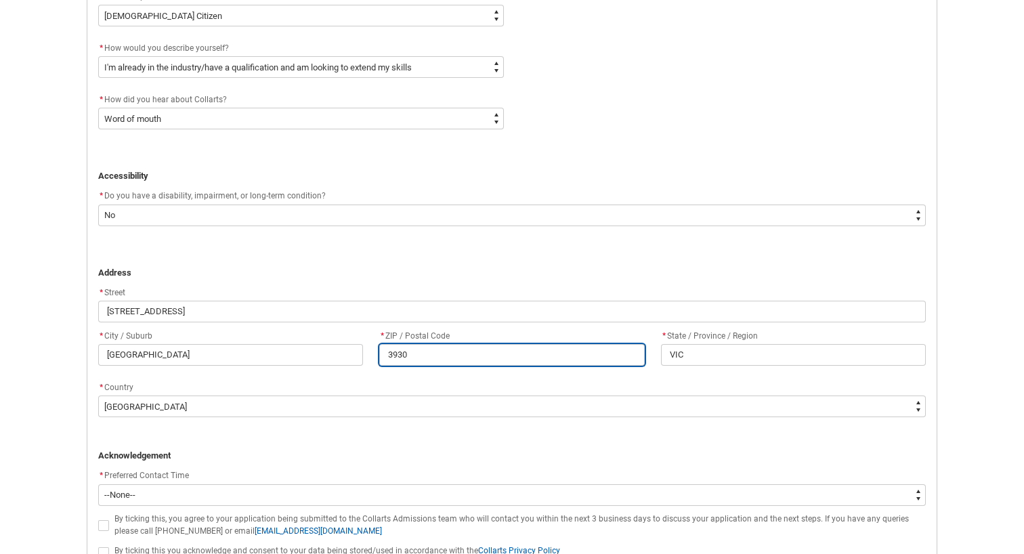
type lightning-primitive-input-simple "3"
type input "3"
type lightning-primitive-input-simple "39"
type input "39"
type lightning-primitive-input-simple "398"
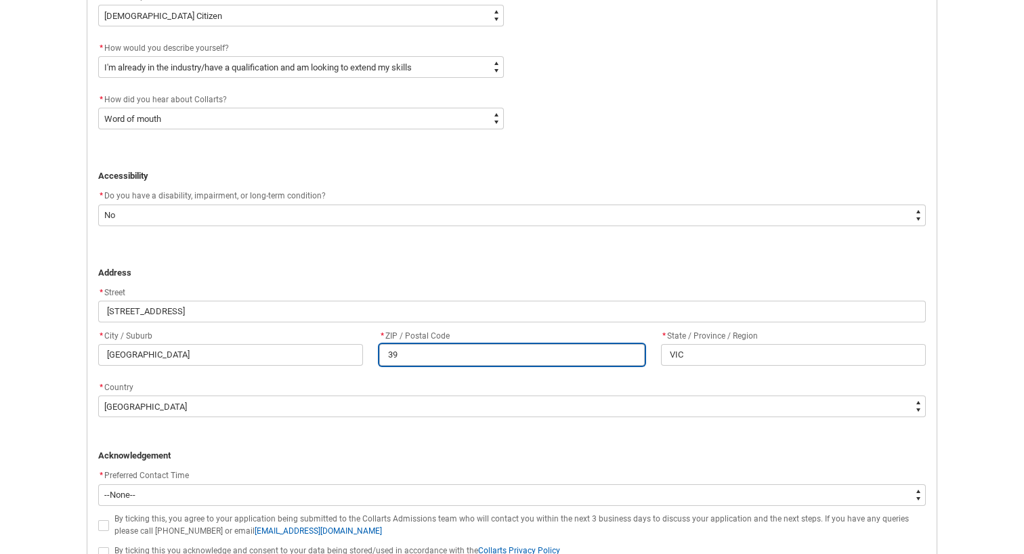
type input "398"
type lightning-primitive-input-simple "3986"
type input "3986"
type lightning-primitive-input-simple "398"
type input "398"
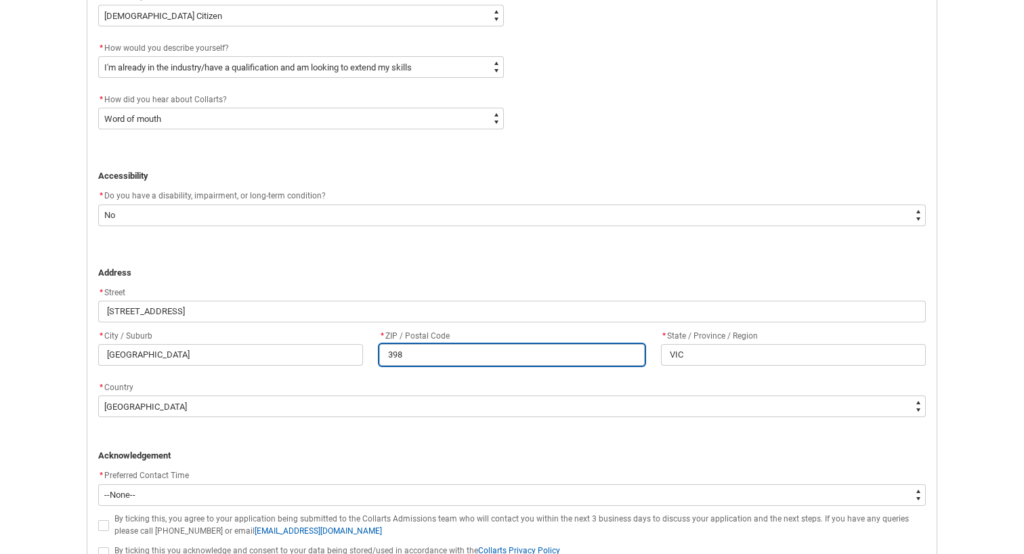
type lightning-primitive-input-simple "39"
type input "39"
type lightning-primitive-input-simple "3"
type input "3"
type lightning-primitive-input-simple "31"
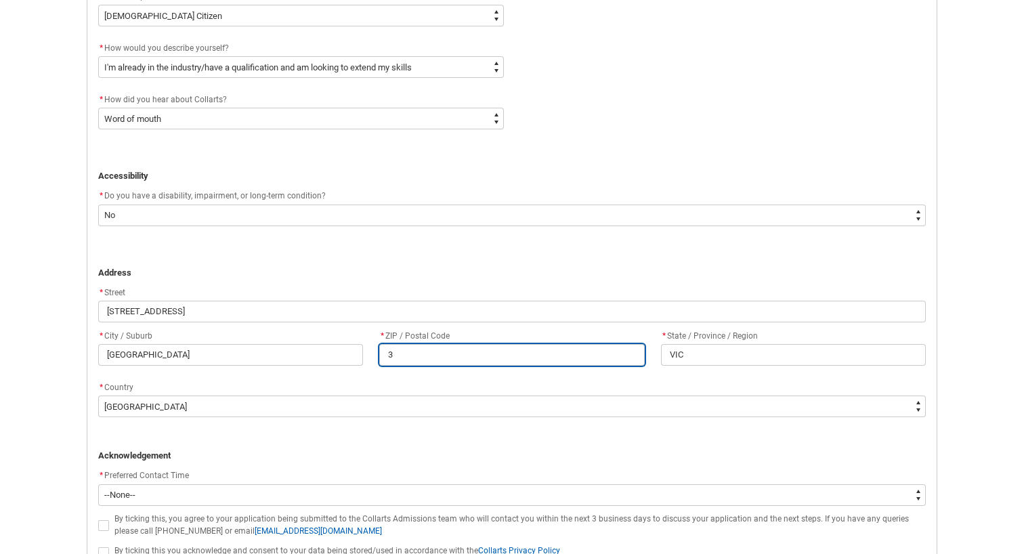
type input "31"
type lightning-primitive-input-simple "318"
type input "318"
type lightning-primitive-input-simple "3186"
type input "3186"
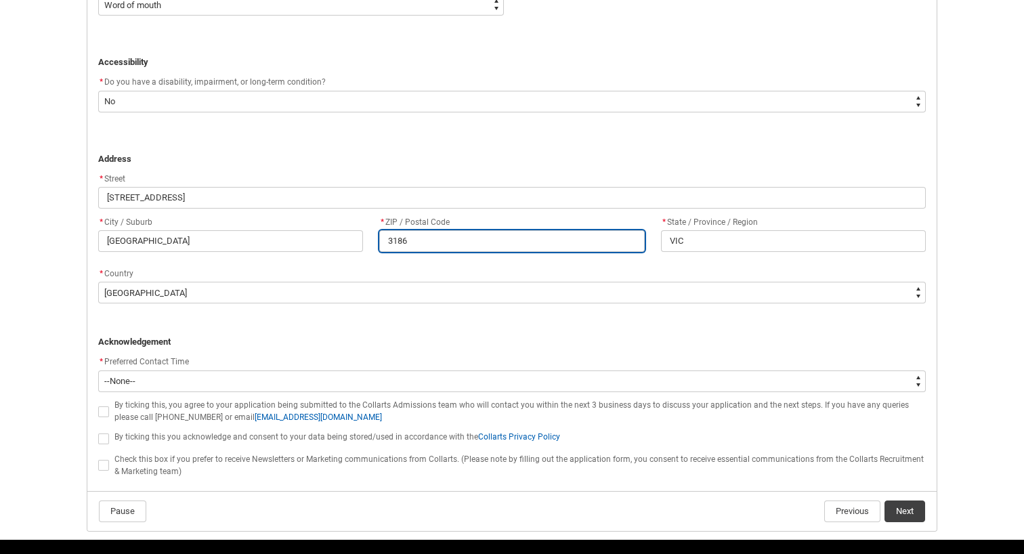
scroll to position [803, 0]
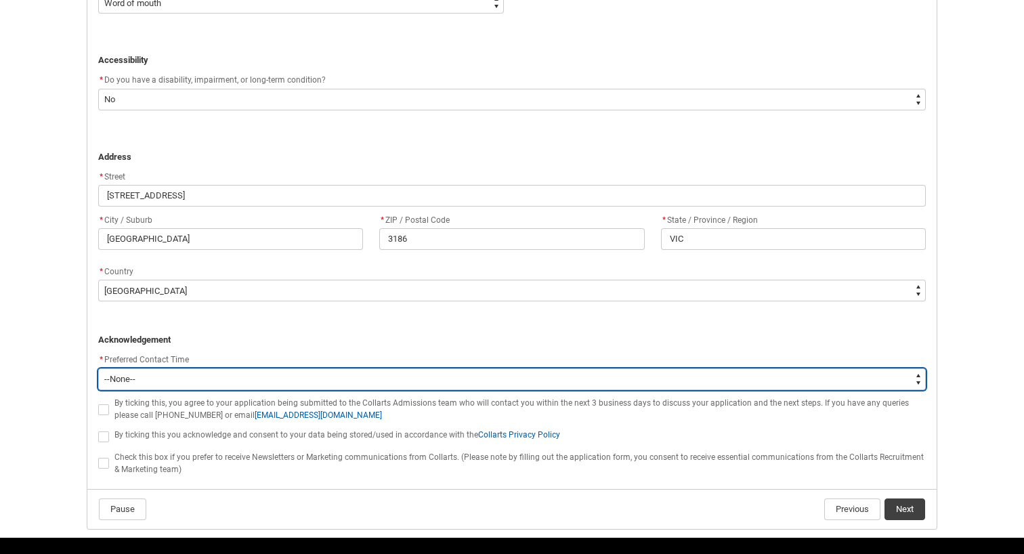
click at [338, 384] on select "--None-- Morning (9:00AM-12:00PM) Afternoon (12:00PM-5:00PM)" at bounding box center [512, 379] width 828 height 22
click at [249, 376] on select "--None-- Morning (9:00AM-12:00PM) Afternoon (12:00PM-5:00PM)" at bounding box center [512, 379] width 828 height 22
type lightning-select "P_Contact_Time_Afternoon"
click at [98, 368] on select "--None-- Morning (9:00AM-12:00PM) Afternoon (12:00PM-5:00PM)" at bounding box center [512, 379] width 828 height 22
select select "P_Contact_Time_Afternoon"
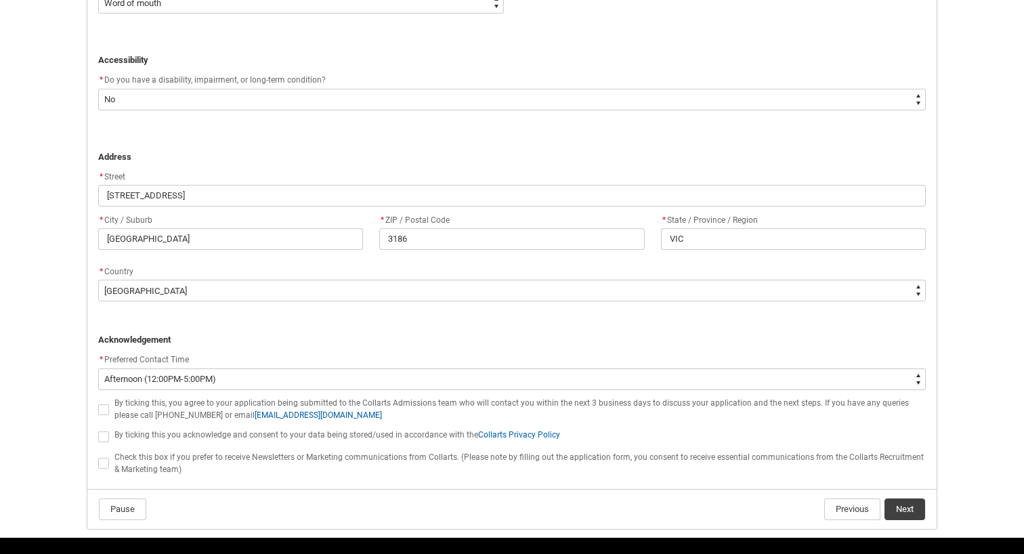
click at [211, 437] on span "By ticking this you acknowledge and consent to your data being stored/used in a…" at bounding box center [337, 434] width 446 height 9
checkbox input "true"
click at [121, 460] on span "Check this box if you prefer to receive Newsletters or Marketing communications…" at bounding box center [518, 463] width 809 height 22
checkbox input "true"
click at [112, 408] on label "By ticking this, you agree to your application being submitted to the Collarts …" at bounding box center [106, 409] width 16 height 10
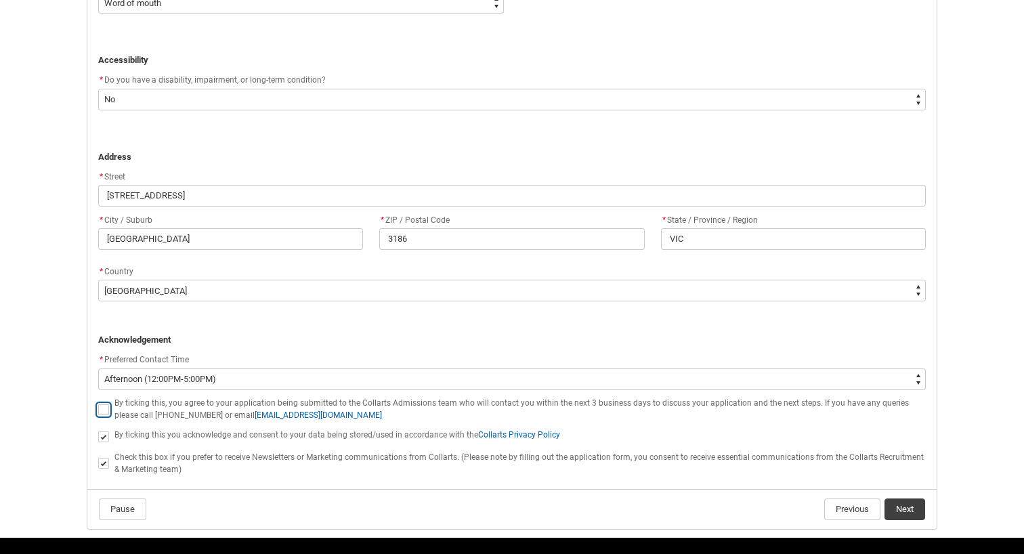
click at [98, 402] on input "By ticking this, you agree to your application being submitted to the Collarts …" at bounding box center [98, 402] width 1 height 1
type lightning-input "true"
checkbox input "true"
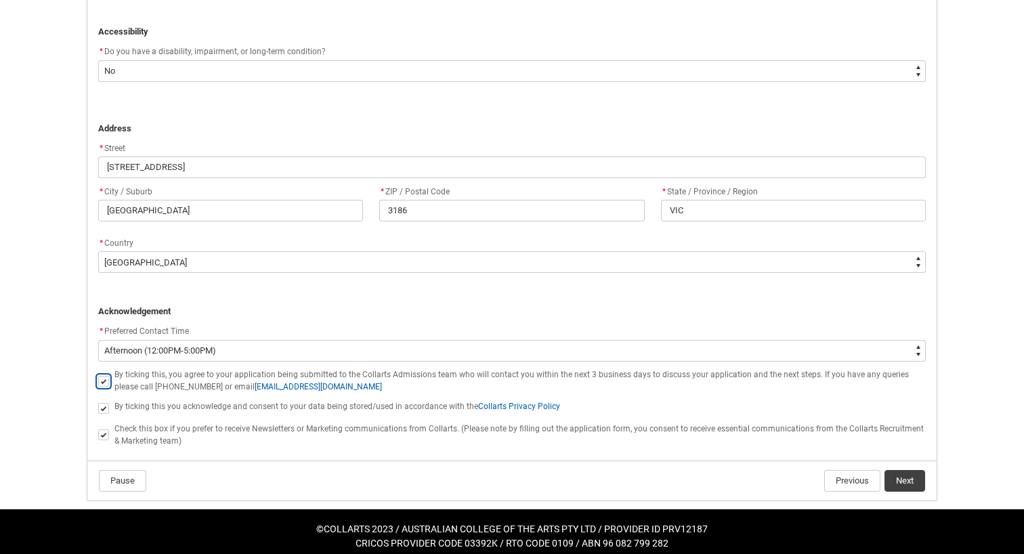
scroll to position [833, 0]
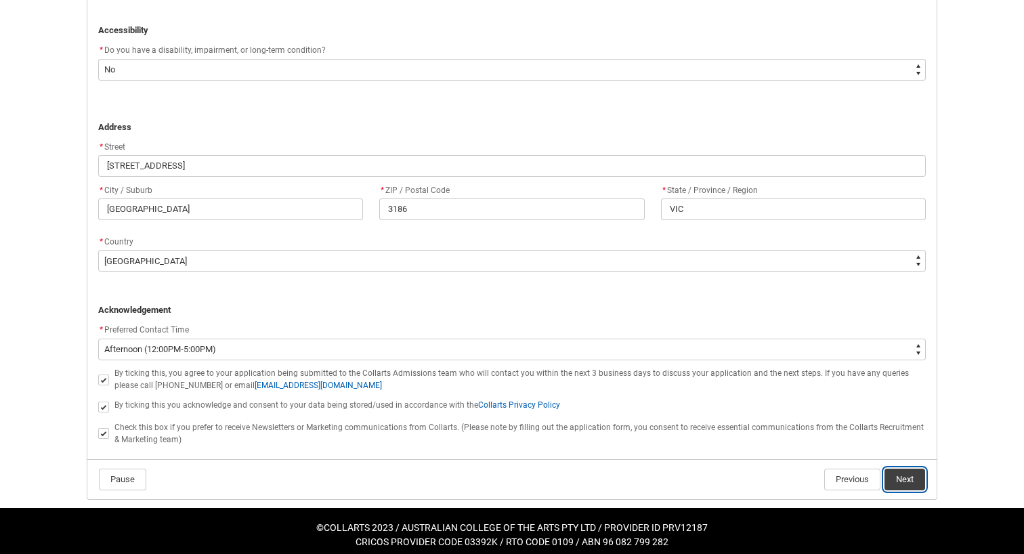
click at [906, 475] on button "Next" at bounding box center [905, 480] width 41 height 22
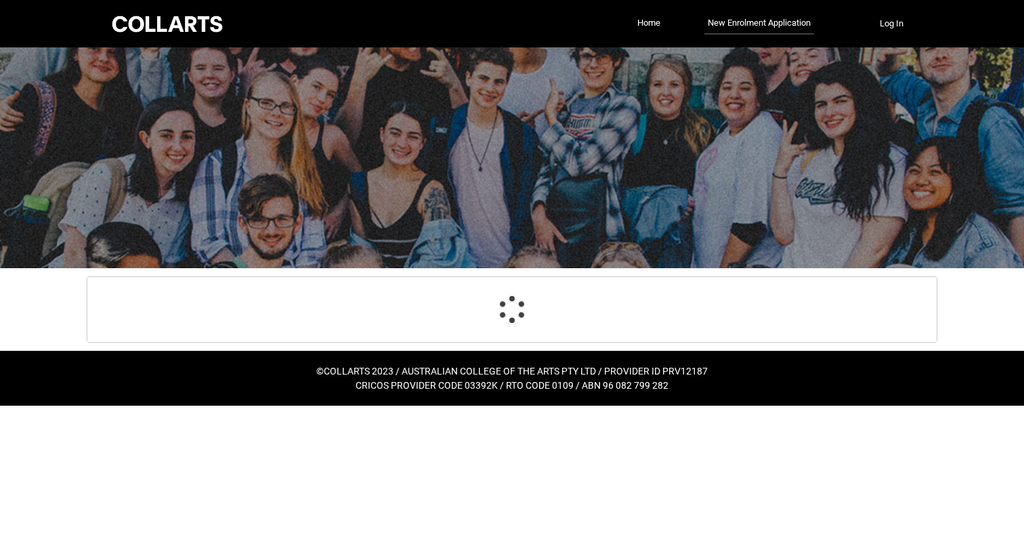
scroll to position [142, 0]
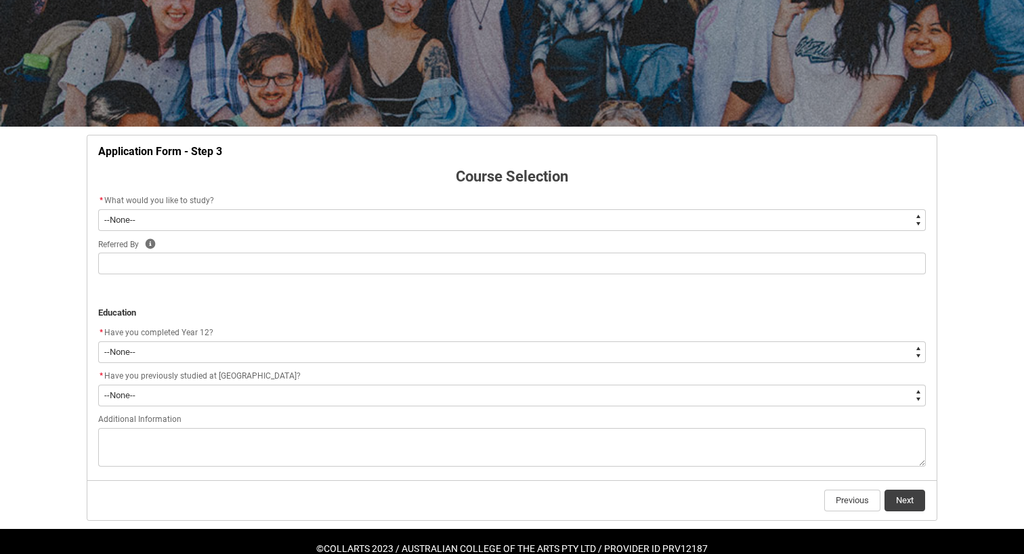
click at [773, 207] on div "* What would you like to study?" at bounding box center [512, 201] width 828 height 16
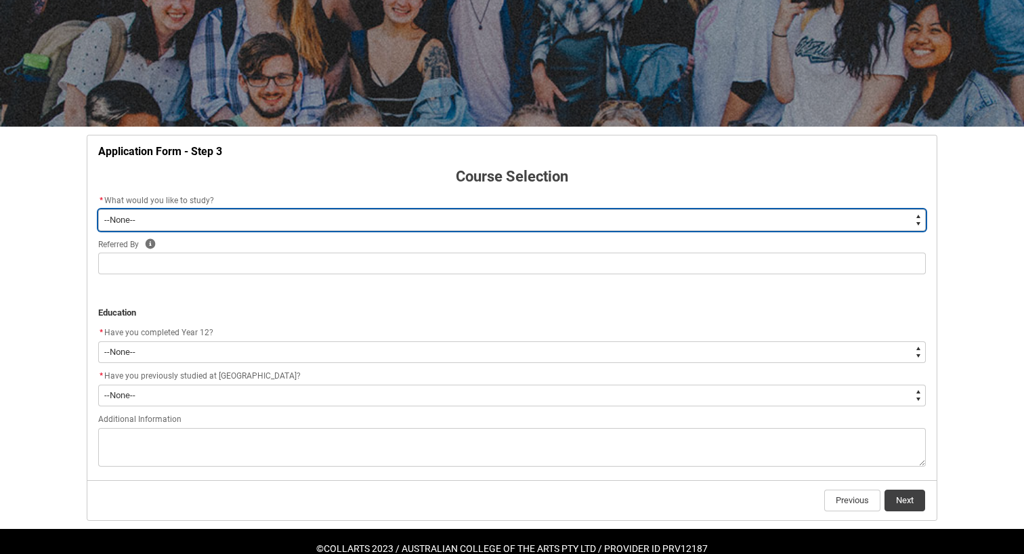
click at [769, 214] on select "--None-- Diploma Bachelor Post Graduate" at bounding box center [512, 220] width 828 height 22
click at [270, 222] on select "--None-- Diploma Bachelor Post Graduate" at bounding box center [512, 220] width 828 height 22
type lightning-select "WhichDegree_Diploma"
click at [98, 209] on select "--None-- Diploma Bachelor Post Graduate" at bounding box center [512, 220] width 828 height 22
select select "WhichDegree_Diploma"
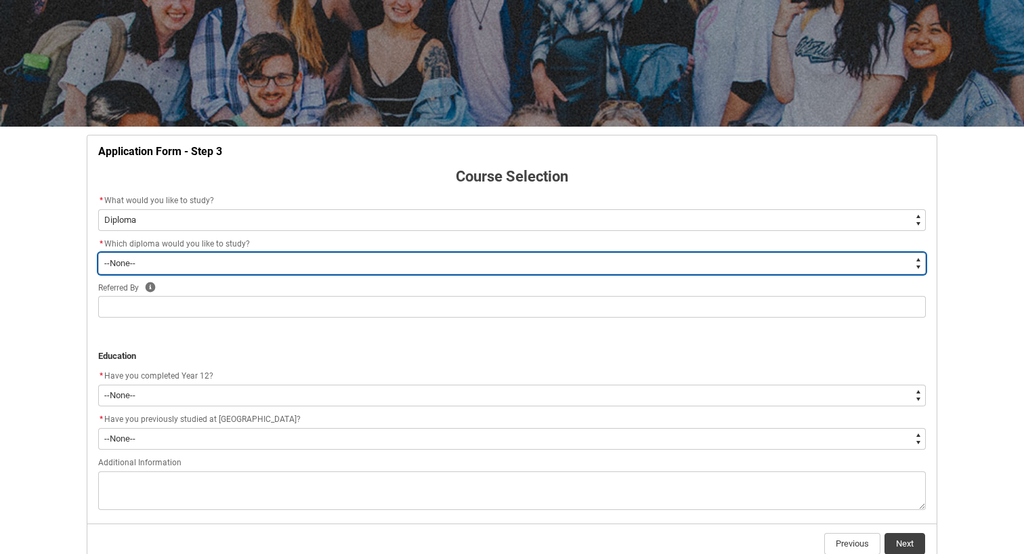
click at [259, 260] on select "--None-- Diploma of 2D Animation Diploma of Applied Business (Entertainment Man…" at bounding box center [512, 264] width 828 height 22
type lightning-select "ProgramChoice_Diploma.001I7000002jFULIA2"
click at [98, 253] on select "--None-- Diploma of 2D Animation Diploma of Applied Business (Entertainment Man…" at bounding box center [512, 264] width 828 height 22
select select "ProgramChoice_Diploma.001I7000002jFULIA2"
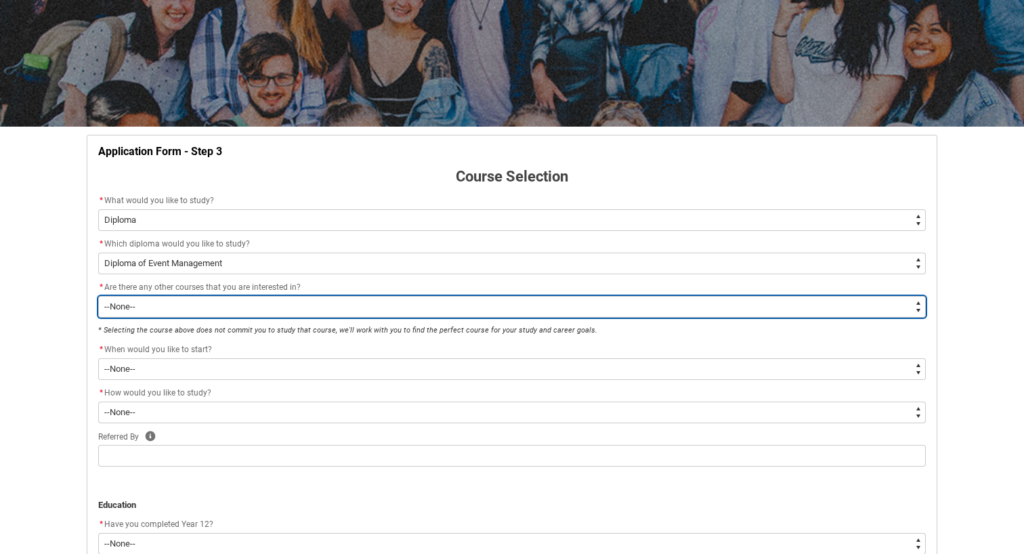
click at [282, 307] on select "--None-- Yes No" at bounding box center [512, 307] width 828 height 22
type lightning-select "No_TextChoice"
click at [98, 296] on select "--None-- Yes No" at bounding box center [512, 307] width 828 height 22
select select "No_TextChoice"
click at [281, 304] on select "--None-- Yes No" at bounding box center [512, 307] width 828 height 22
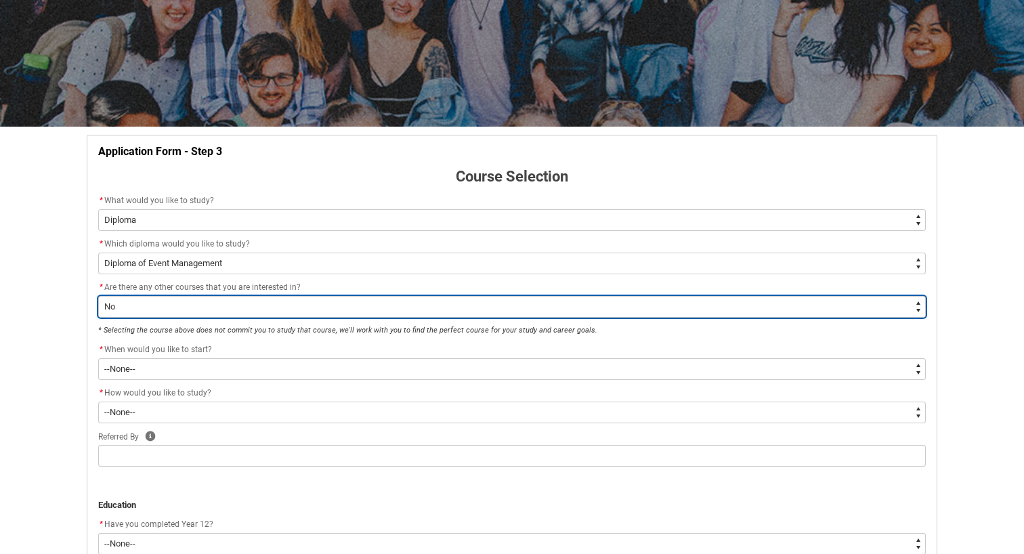
type lightning-select "Yes_TextChoice"
click at [98, 296] on select "--None-- Yes No" at bounding box center [512, 307] width 828 height 22
select select "Yes_TextChoice"
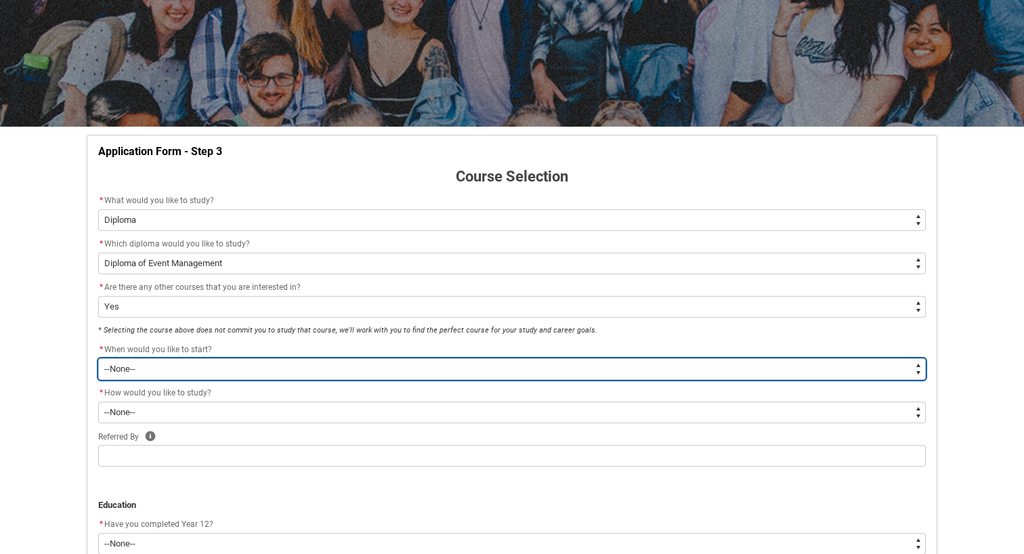
click at [266, 370] on select "--None-- Trimester 1 2026, starting [DATE]" at bounding box center [512, 369] width 828 height 22
type lightning-select "Starting_Term.a0pI70000004aTdIAI"
click at [98, 358] on select "--None-- Trimester 1 2026, starting [DATE]" at bounding box center [512, 369] width 828 height 22
select select "Starting_Term.a0pI70000004aTdIAI"
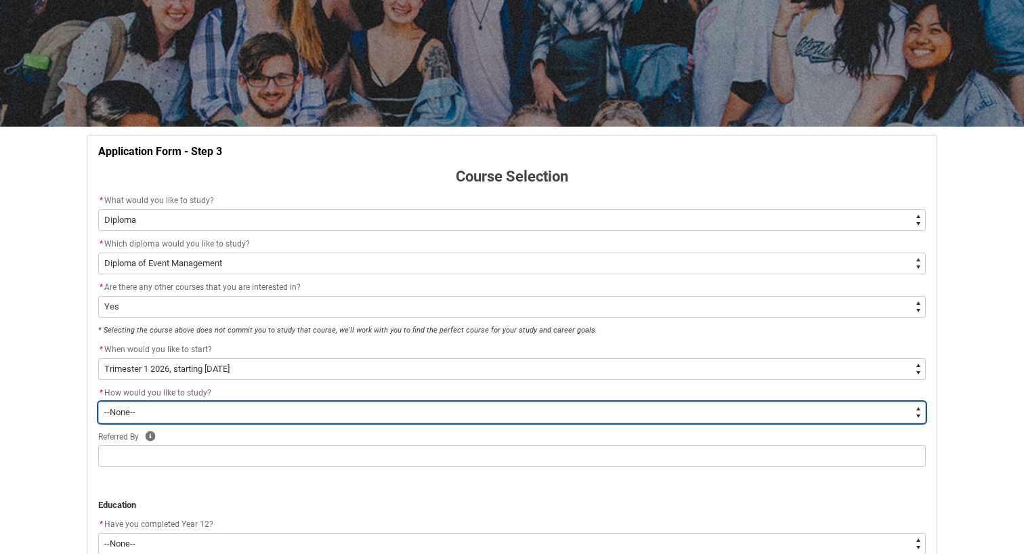
click at [266, 410] on select "--None-- On-campus" at bounding box center [512, 413] width 828 height 22
type lightning-select "WhichStudyMethod_OnCampus"
click at [98, 402] on select "--None-- On-campus" at bounding box center [512, 413] width 828 height 22
select select "WhichStudyMethod_OnCampus"
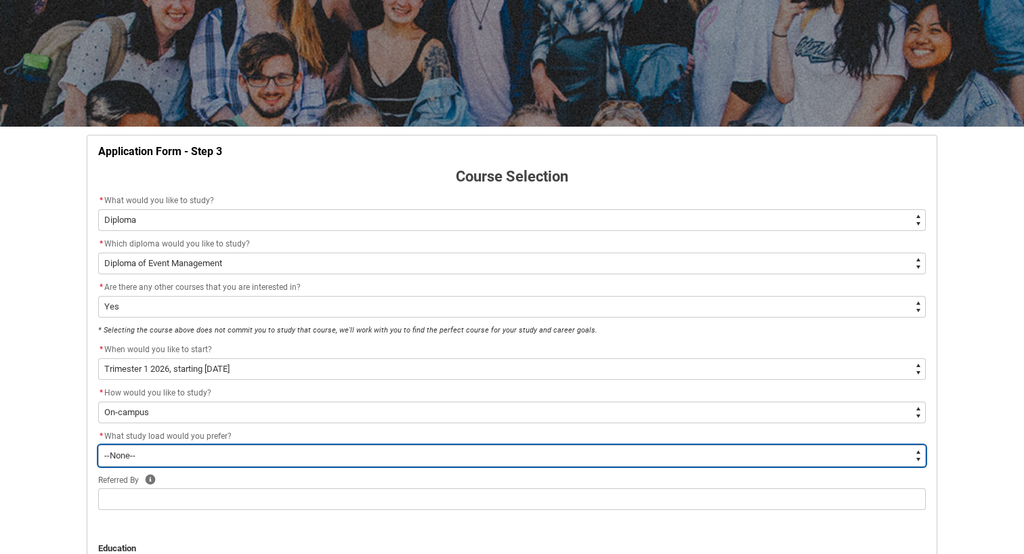
click at [252, 453] on select "--None-- Full-time Part-time" at bounding box center [512, 456] width 828 height 22
type lightning-select "WhichStudyLoad_PartTime"
click at [98, 445] on select "--None-- Full-time Part-time" at bounding box center [512, 456] width 828 height 22
select select "WhichStudyLoad_PartTime"
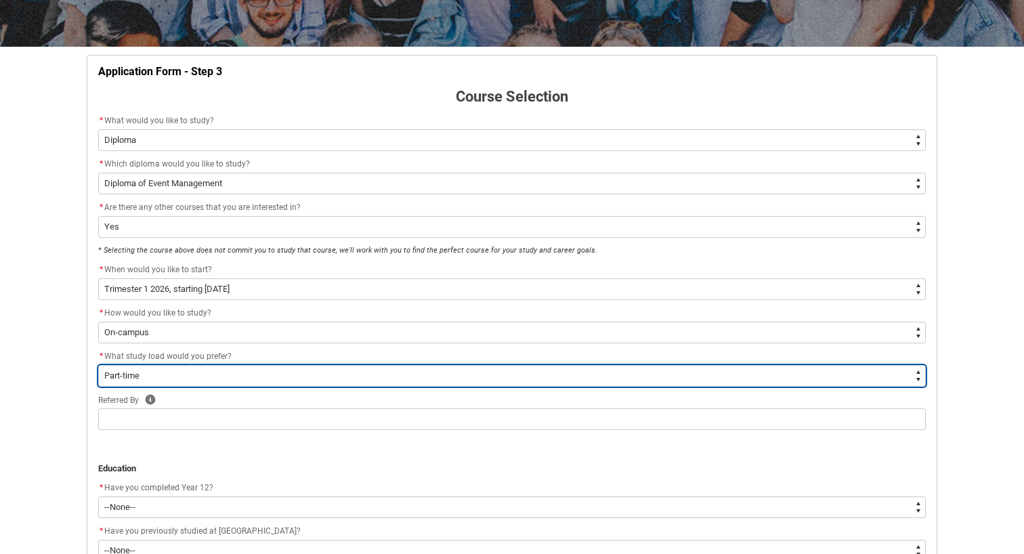
scroll to position [223, 0]
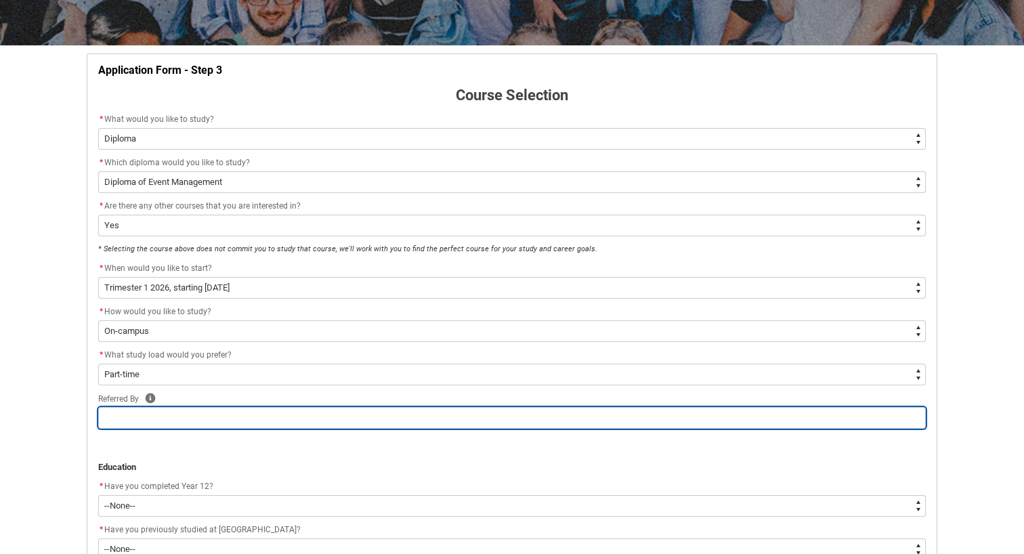
click at [241, 415] on input "text" at bounding box center [512, 418] width 828 height 22
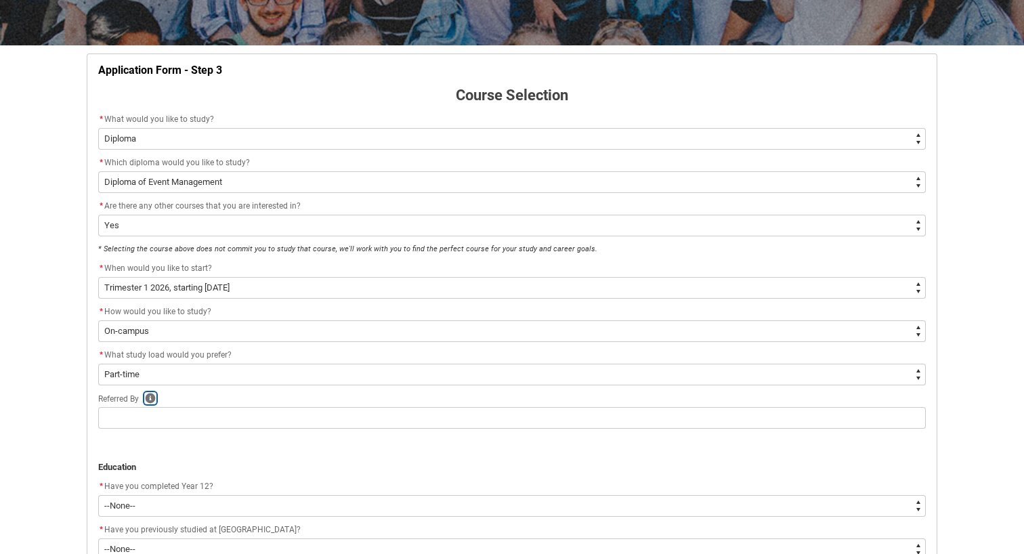
click at [152, 397] on icon "button" at bounding box center [151, 398] width 10 height 10
click at [239, 391] on div "Referred By Help Close Please include the name of the Collarts Staff Member or …" at bounding box center [512, 399] width 828 height 16
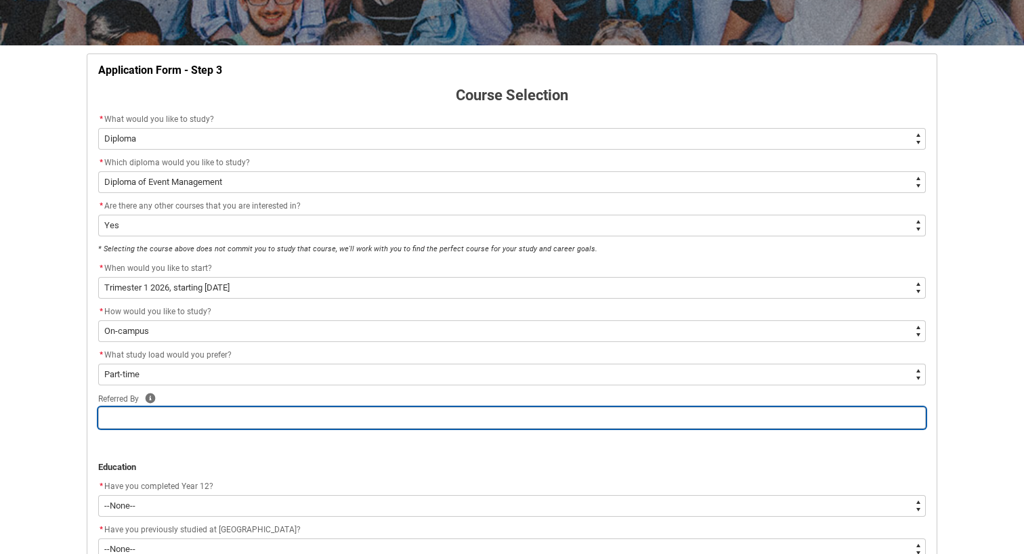
click at [182, 424] on input "text" at bounding box center [512, 418] width 828 height 22
type lightning-primitive-input-simple "H"
type input "H"
type lightning-primitive-input-simple "He"
type input "He"
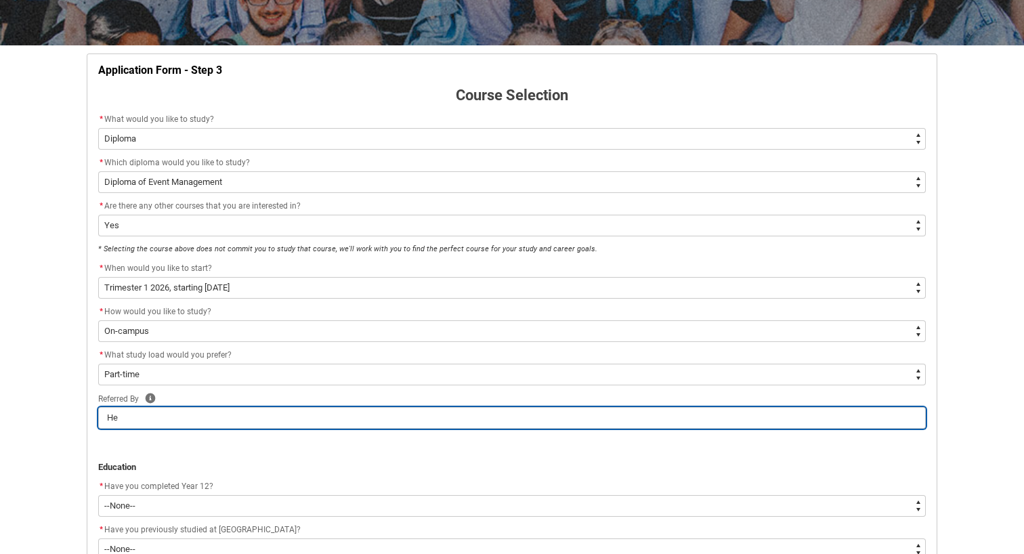
type lightning-primitive-input-simple "Hei"
type input "Hei"
type lightning-primitive-input-simple "[PERSON_NAME]"
type input "[PERSON_NAME]"
type lightning-primitive-input-simple "[PERSON_NAME]"
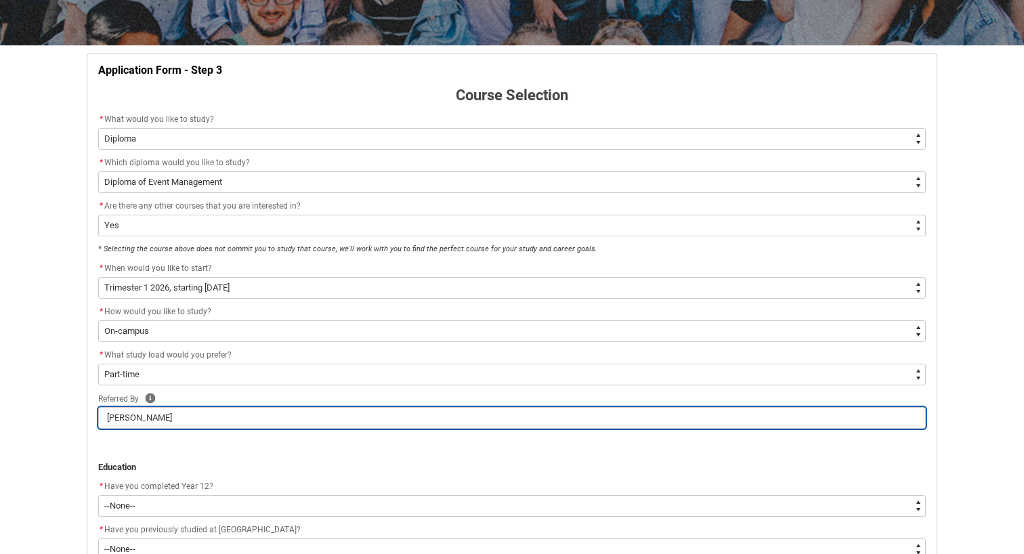
type input "[PERSON_NAME]"
type lightning-primitive-input-simple "[PERSON_NAME]"
type input "[PERSON_NAME]"
type lightning-primitive-input-simple "[PERSON_NAME]"
type input "[PERSON_NAME]"
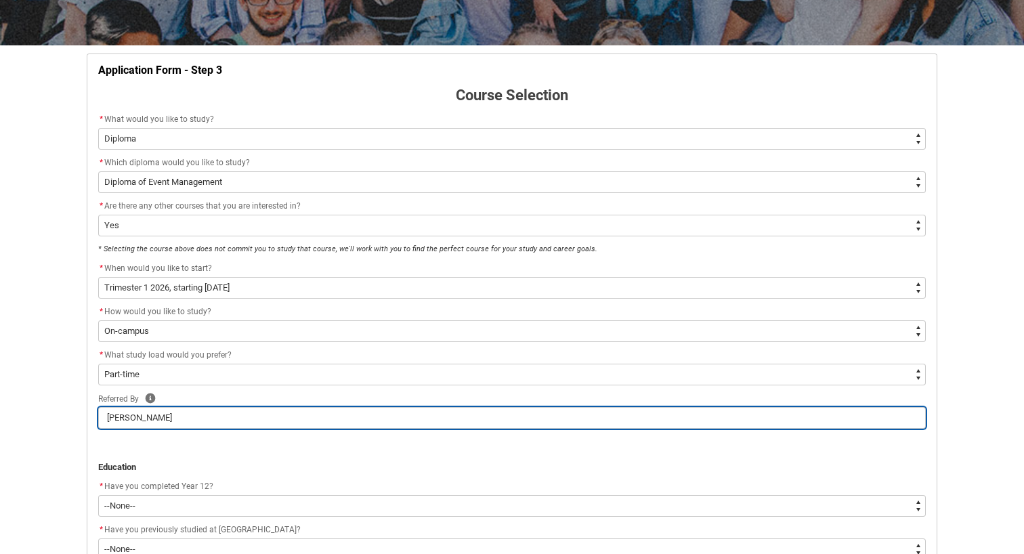
type lightning-primitive-input-simple "[PERSON_NAME]"
type input "[PERSON_NAME]"
type lightning-primitive-input-simple "[PERSON_NAME]"
type input "[PERSON_NAME]"
type lightning-primitive-input-simple "[PERSON_NAME]"
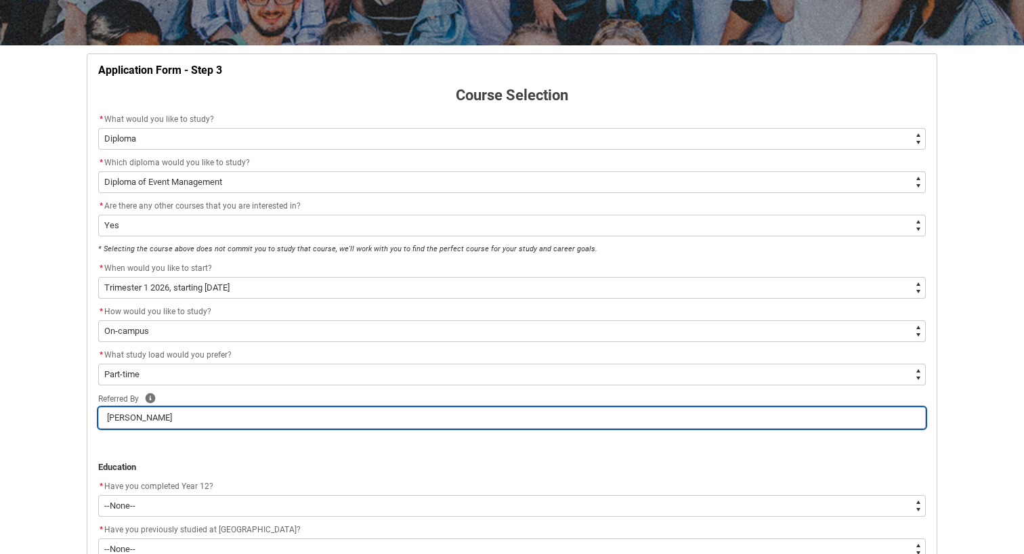
type input "[PERSON_NAME]"
type lightning-primitive-input-simple "[PERSON_NAME]"
type input "[PERSON_NAME]"
type lightning-primitive-input-simple "[PERSON_NAME] [PERSON_NAME]"
type input "[PERSON_NAME] [PERSON_NAME]"
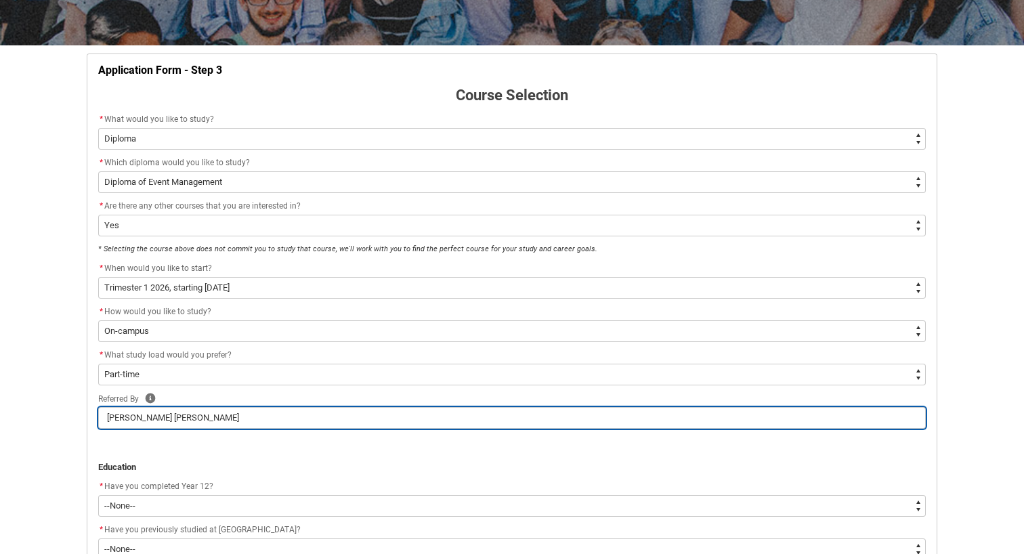
type lightning-primitive-input-simple "[PERSON_NAME] [PERSON_NAME];"
type input "[PERSON_NAME] [PERSON_NAME];"
type lightning-primitive-input-simple "[PERSON_NAME] [PERSON_NAME];;"
type input "[PERSON_NAME] [PERSON_NAME];;"
type lightning-primitive-input-simple "[PERSON_NAME] [PERSON_NAME];;;"
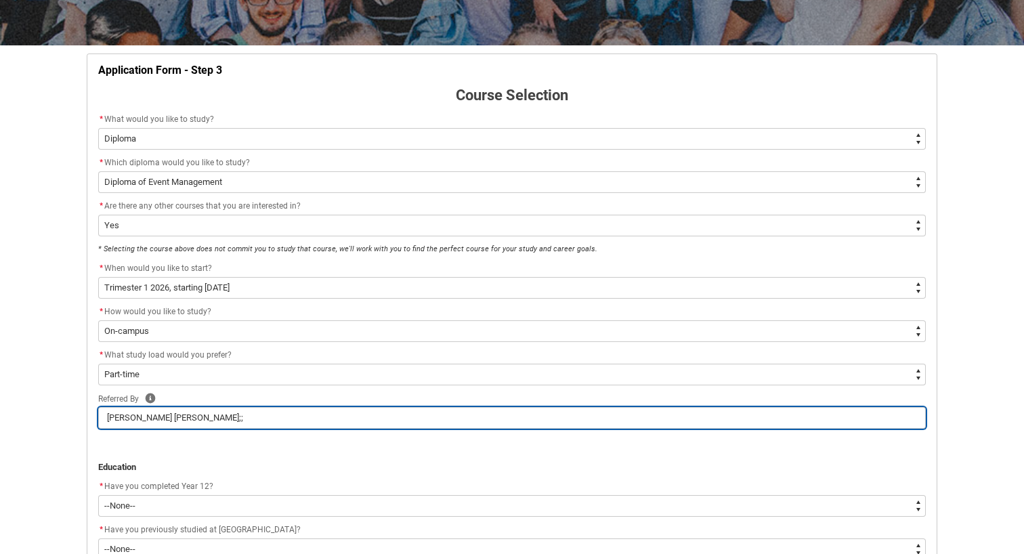
type input "[PERSON_NAME] [PERSON_NAME];;;"
type lightning-primitive-input-simple "[PERSON_NAME] [PERSON_NAME];;"
type input "[PERSON_NAME] [PERSON_NAME];;"
type lightning-primitive-input-simple "[PERSON_NAME] [PERSON_NAME];"
type input "[PERSON_NAME] [PERSON_NAME];"
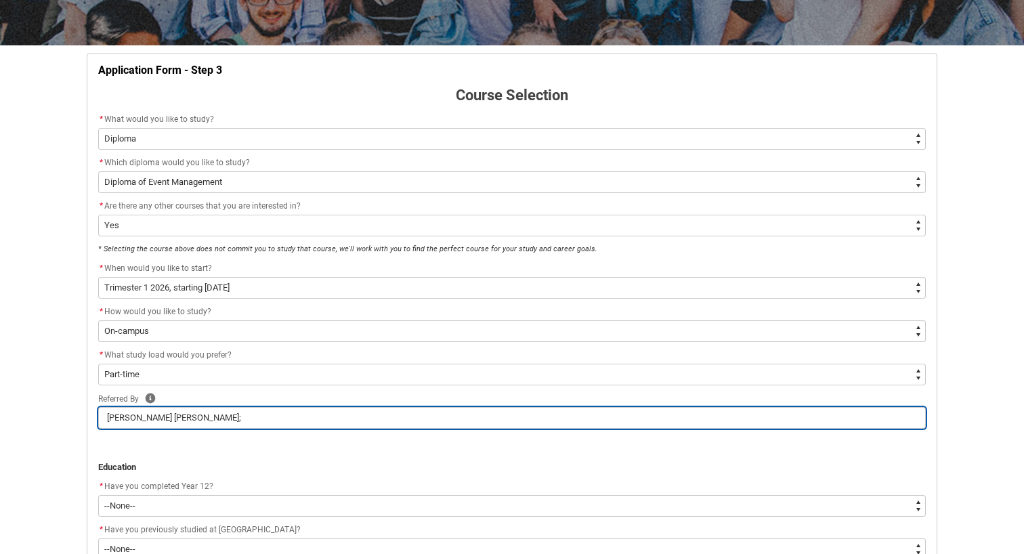
type lightning-primitive-input-simple "[PERSON_NAME] [PERSON_NAME]"
type input "[PERSON_NAME] [PERSON_NAME]"
type lightning-primitive-input-simple "[PERSON_NAME]"
type input "[PERSON_NAME]"
type lightning-primitive-input-simple "[PERSON_NAME]"
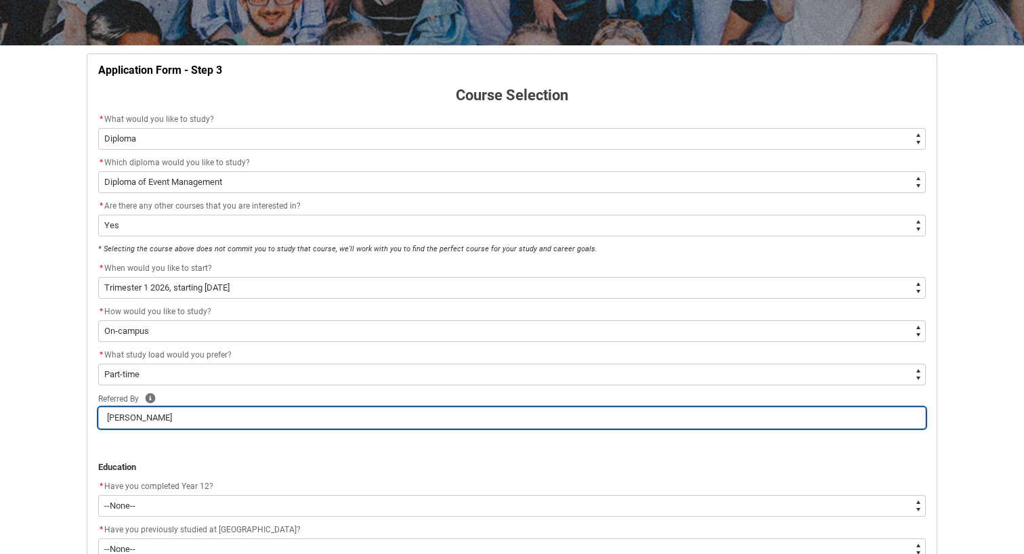
type input "[PERSON_NAME]"
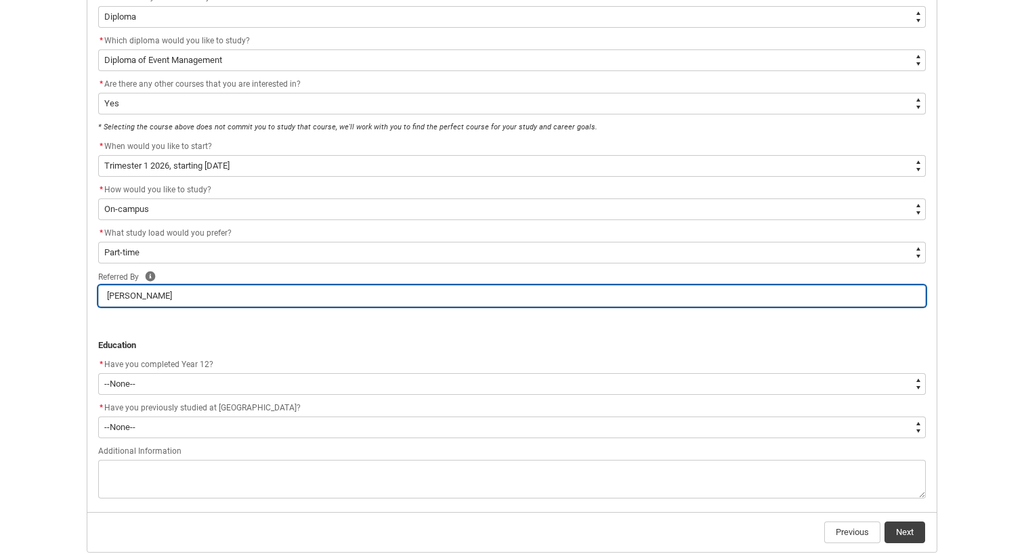
scroll to position [347, 0]
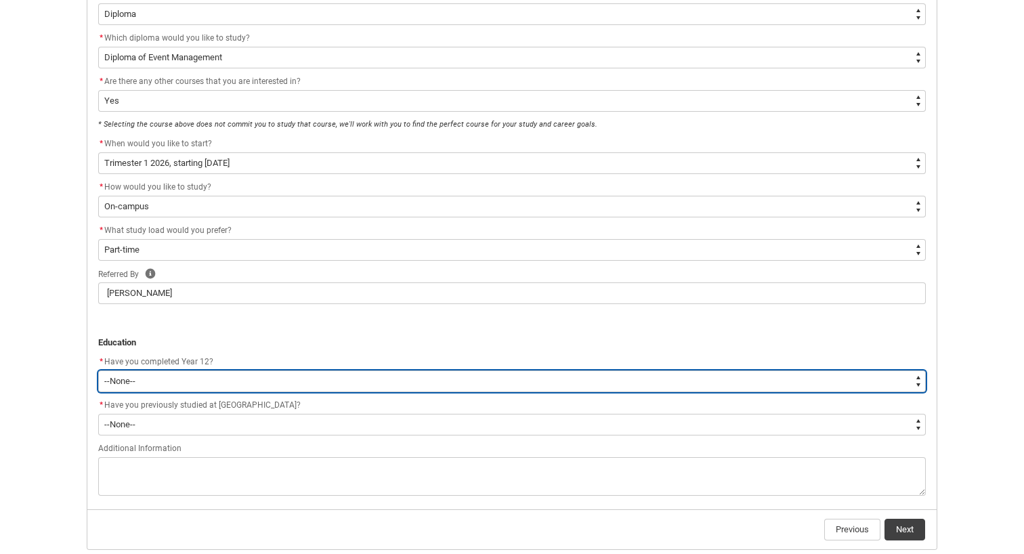
click at [287, 379] on select "--None-- Yes No Other" at bounding box center [512, 382] width 828 height 22
type lightning-select "Year_12_Completition.Yes"
click at [98, 371] on select "--None-- Yes No Other" at bounding box center [512, 382] width 828 height 22
select select "Year_12_Completition.Yes"
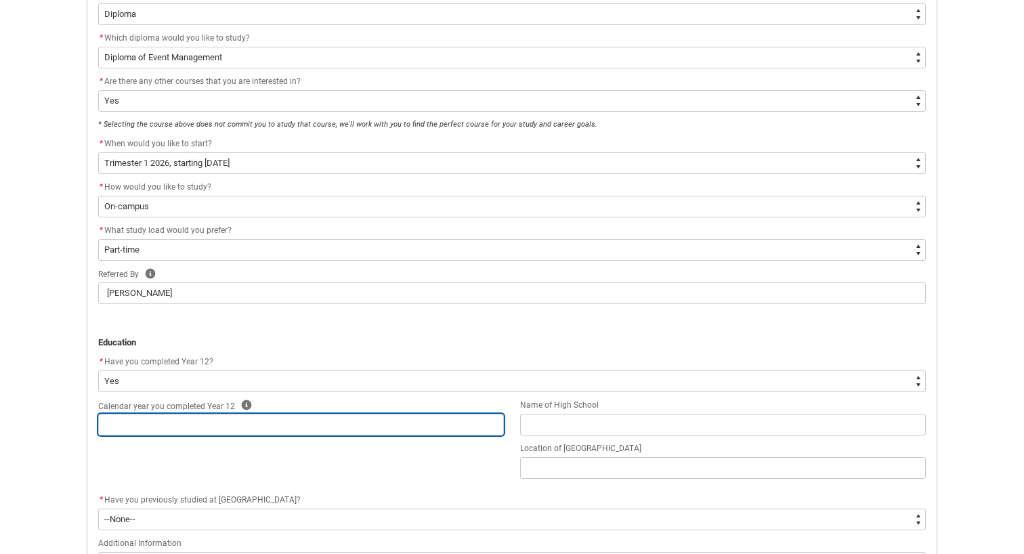
click at [283, 425] on input "text" at bounding box center [301, 425] width 406 height 22
type lightning-primitive-input-simple "2"
type input "2"
type lightning-primitive-input-simple "22"
type input "22"
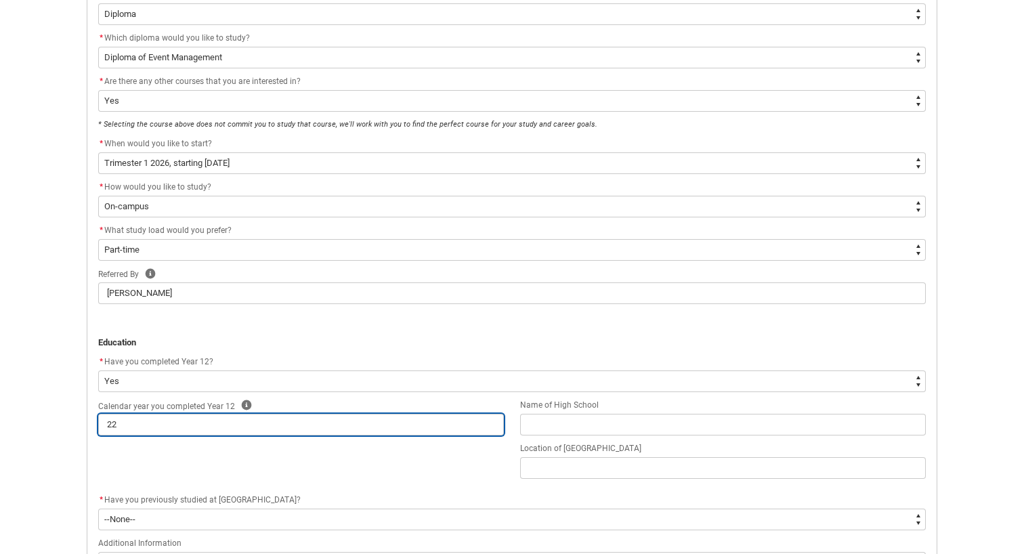
type lightning-primitive-input-simple "220"
type input "220"
type lightning-primitive-input-simple "22"
type input "22"
type lightning-primitive-input-simple "2"
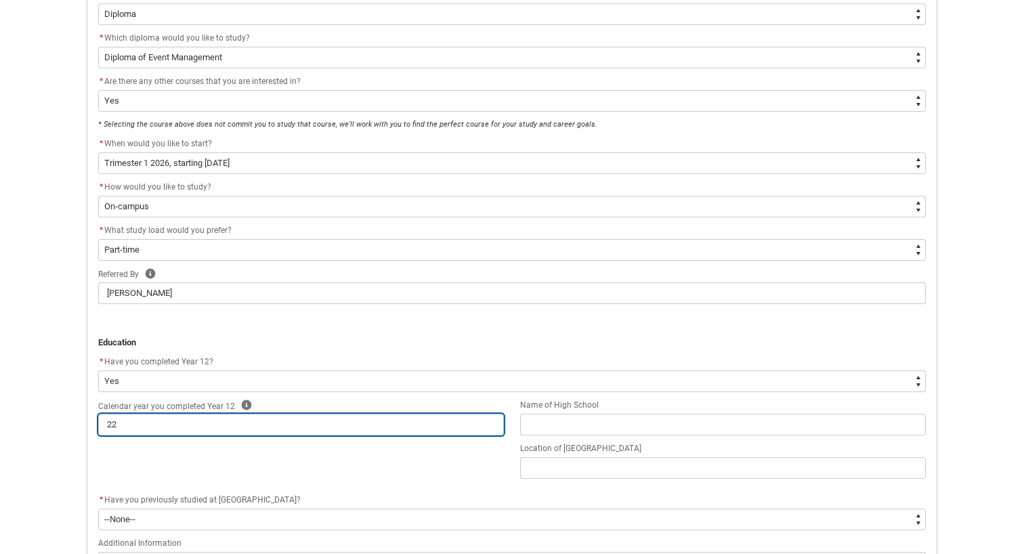
type input "2"
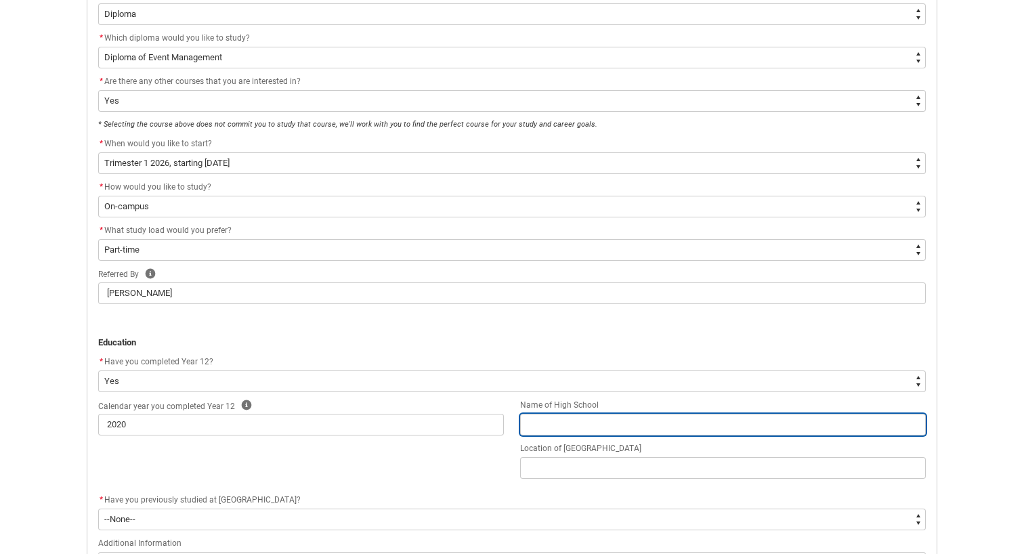
click at [626, 430] on input "text" at bounding box center [723, 425] width 406 height 22
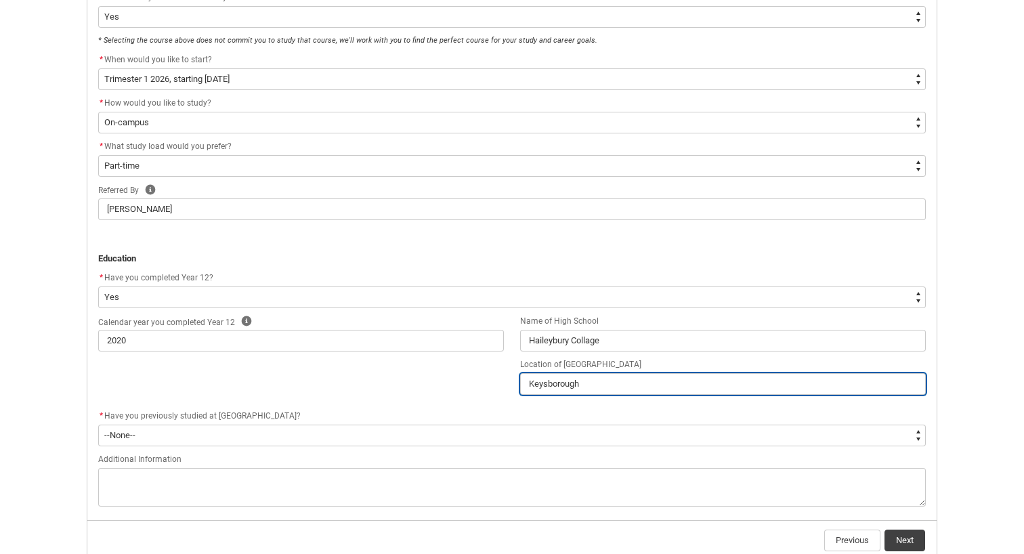
scroll to position [434, 0]
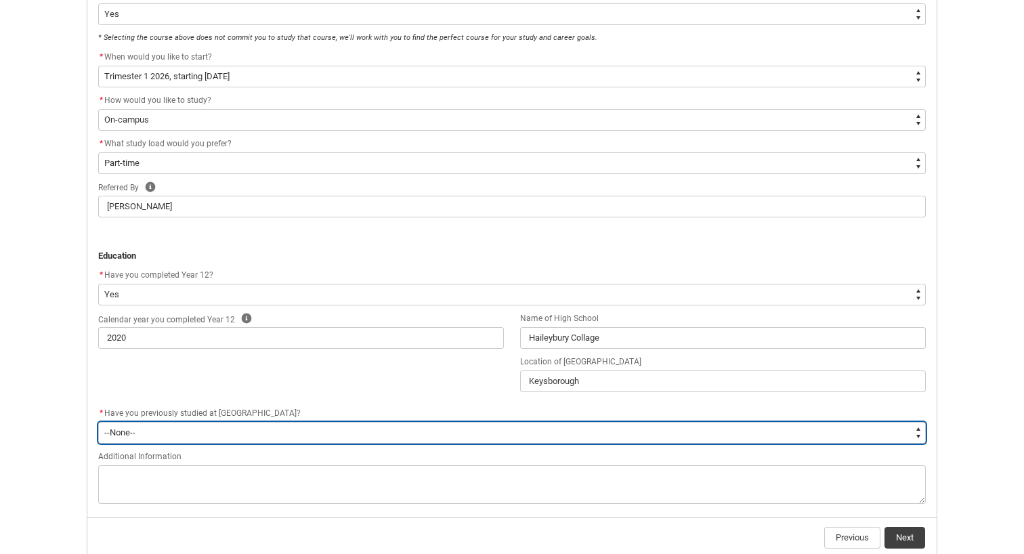
click at [370, 431] on select "--None-- Yes No" at bounding box center [512, 433] width 828 height 22
click at [98, 422] on select "--None-- Yes No" at bounding box center [512, 433] width 828 height 22
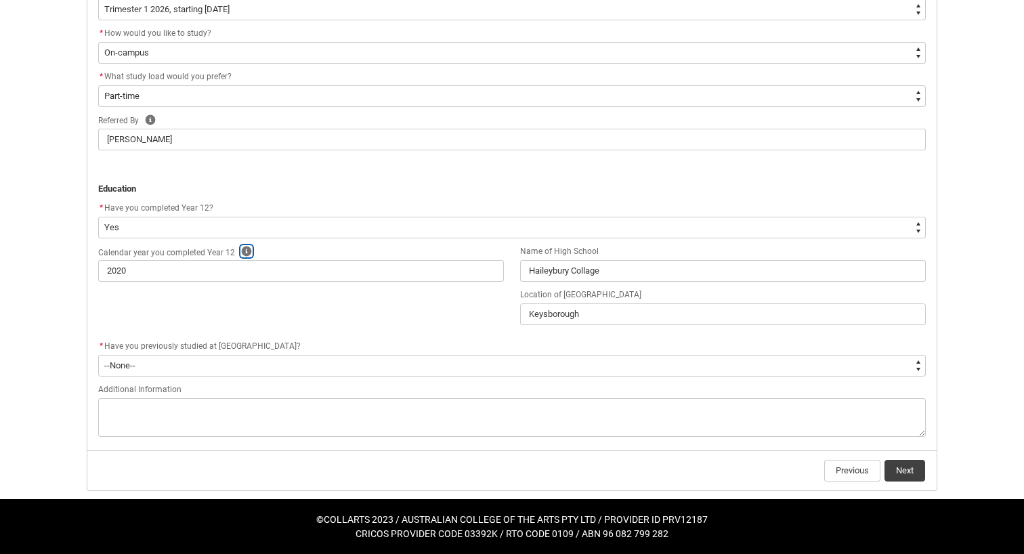
click at [246, 249] on icon "button" at bounding box center [247, 252] width 10 height 10
click at [303, 332] on div "Calendar year you completed Year 12 Help 2020 Name of High School [GEOGRAPHIC_D…" at bounding box center [512, 291] width 844 height 95
click at [901, 467] on button "Next" at bounding box center [905, 471] width 41 height 22
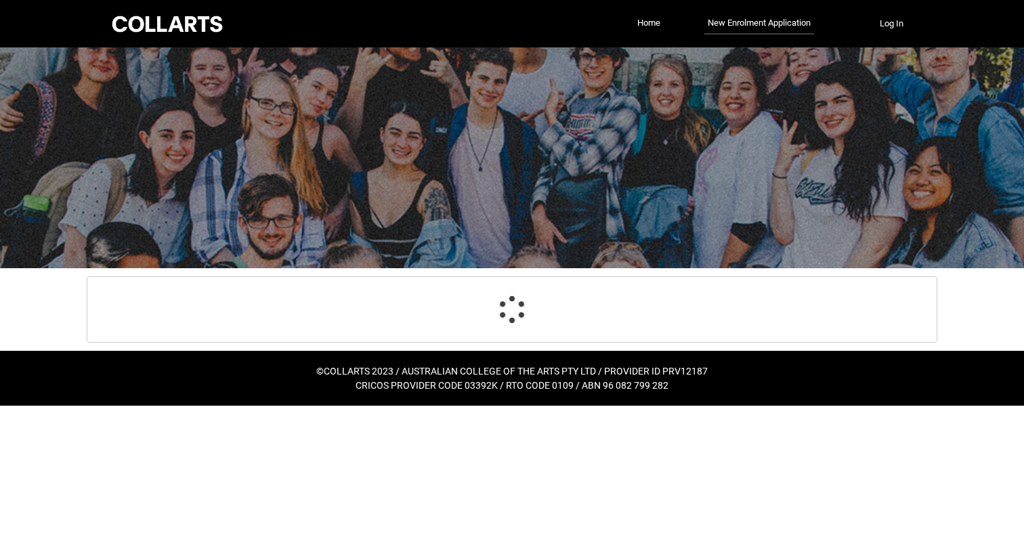
scroll to position [0, 0]
